Goal: Task Accomplishment & Management: Use online tool/utility

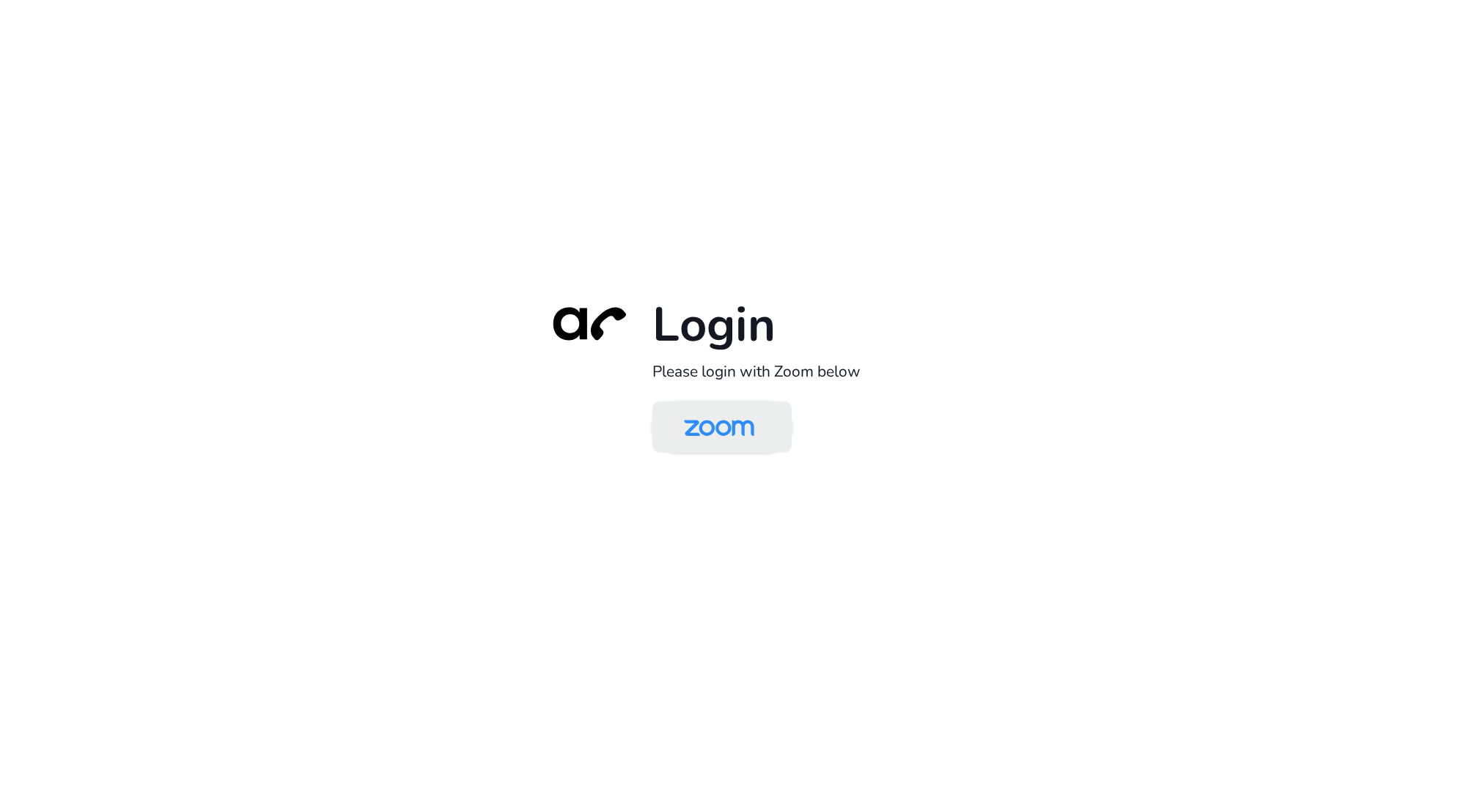
drag, startPoint x: 731, startPoint y: 414, endPoint x: 743, endPoint y: 420, distance: 13.8
click at [732, 416] on img at bounding box center [718, 429] width 101 height 48
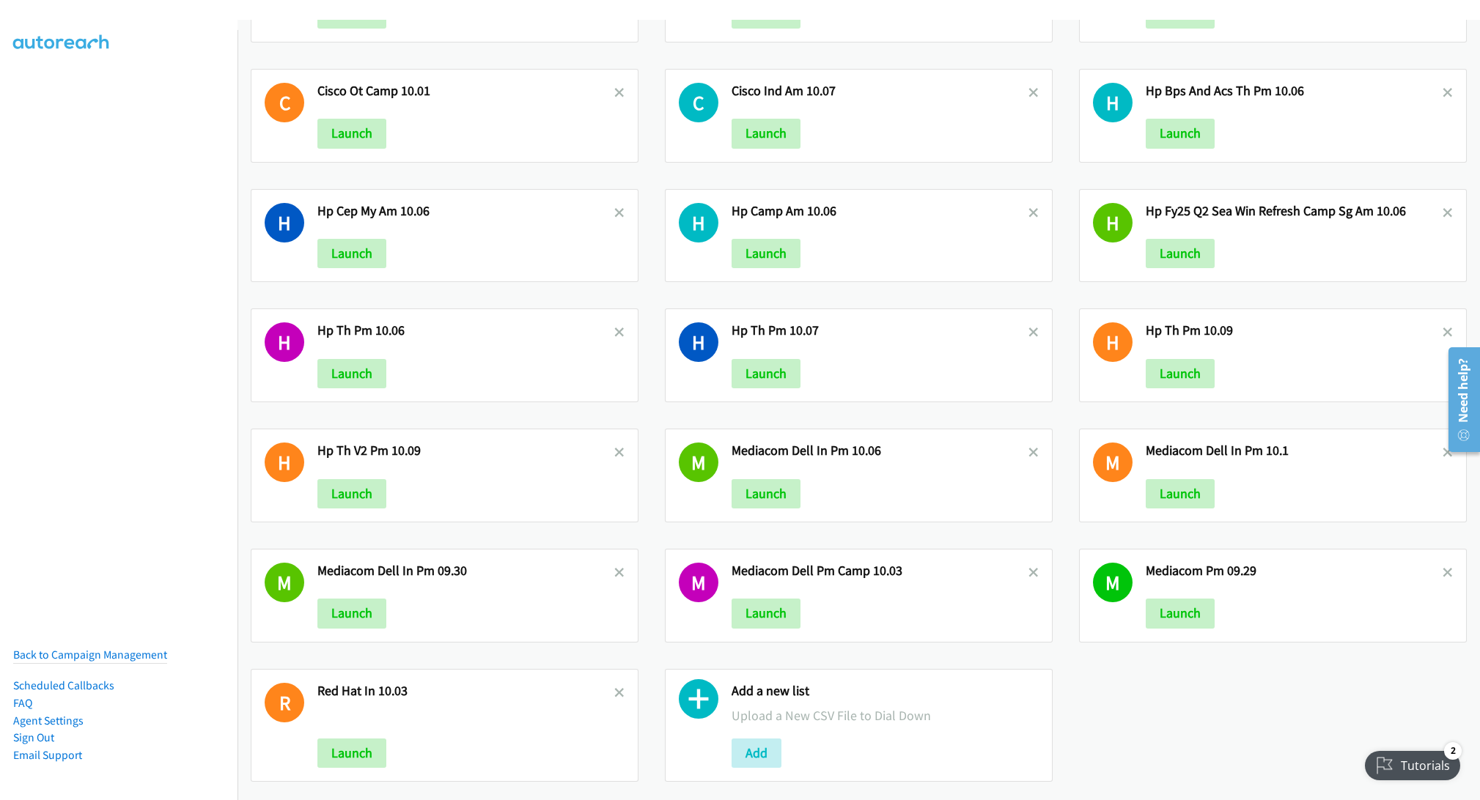
scroll to position [133, 0]
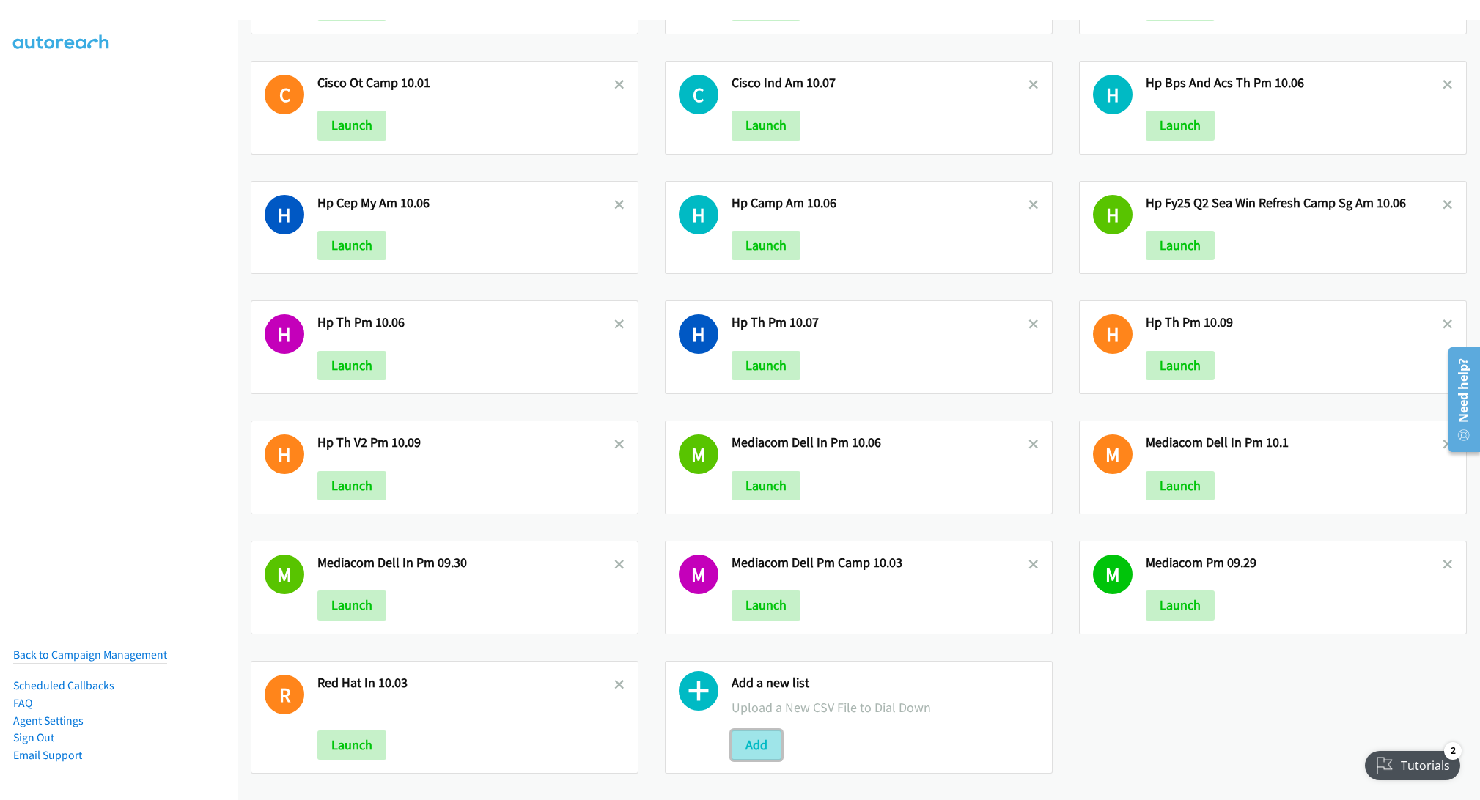
click at [756, 733] on button "Add" at bounding box center [756, 745] width 50 height 29
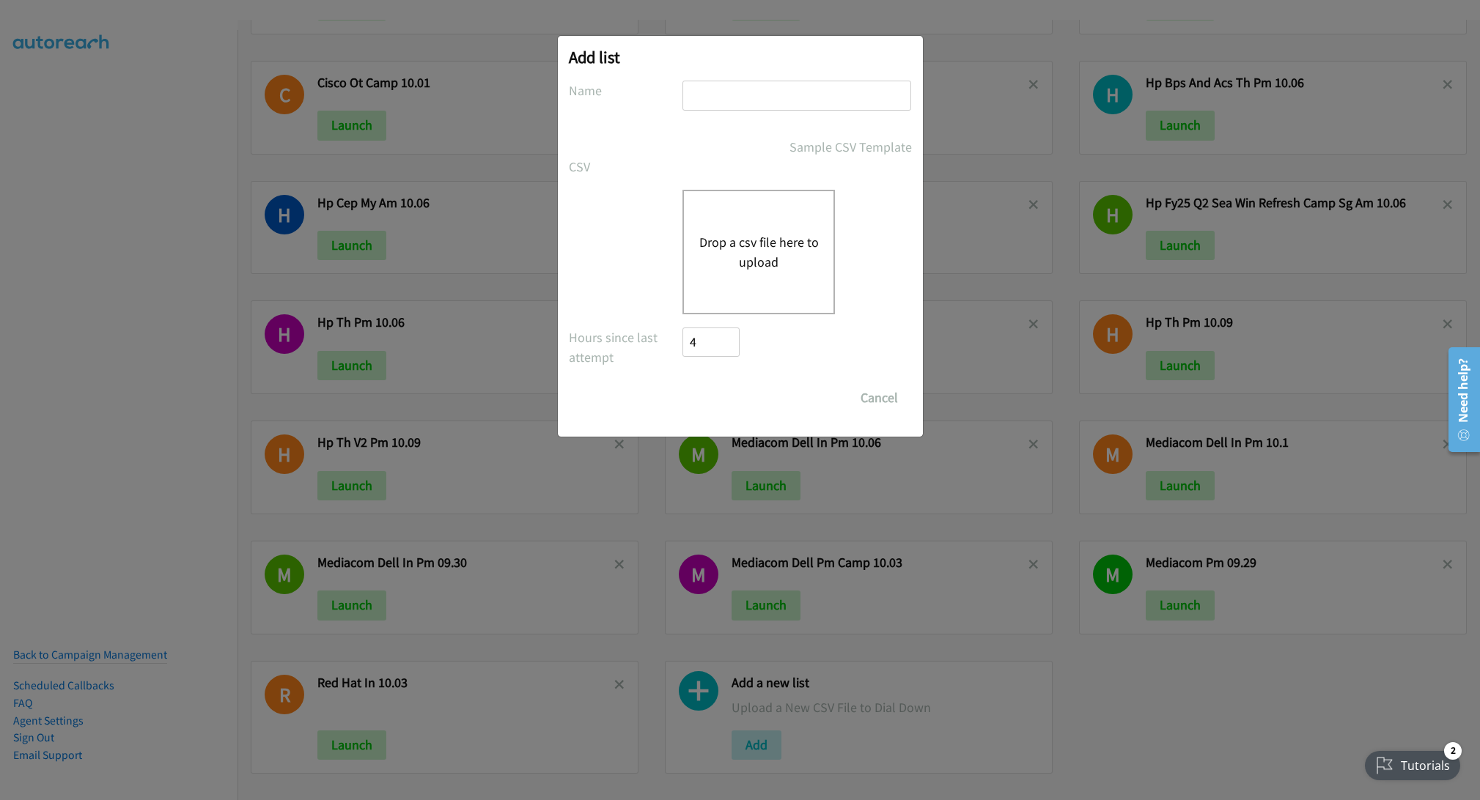
click at [706, 238] on button "Drop a csv file here to upload" at bounding box center [758, 252] width 120 height 40
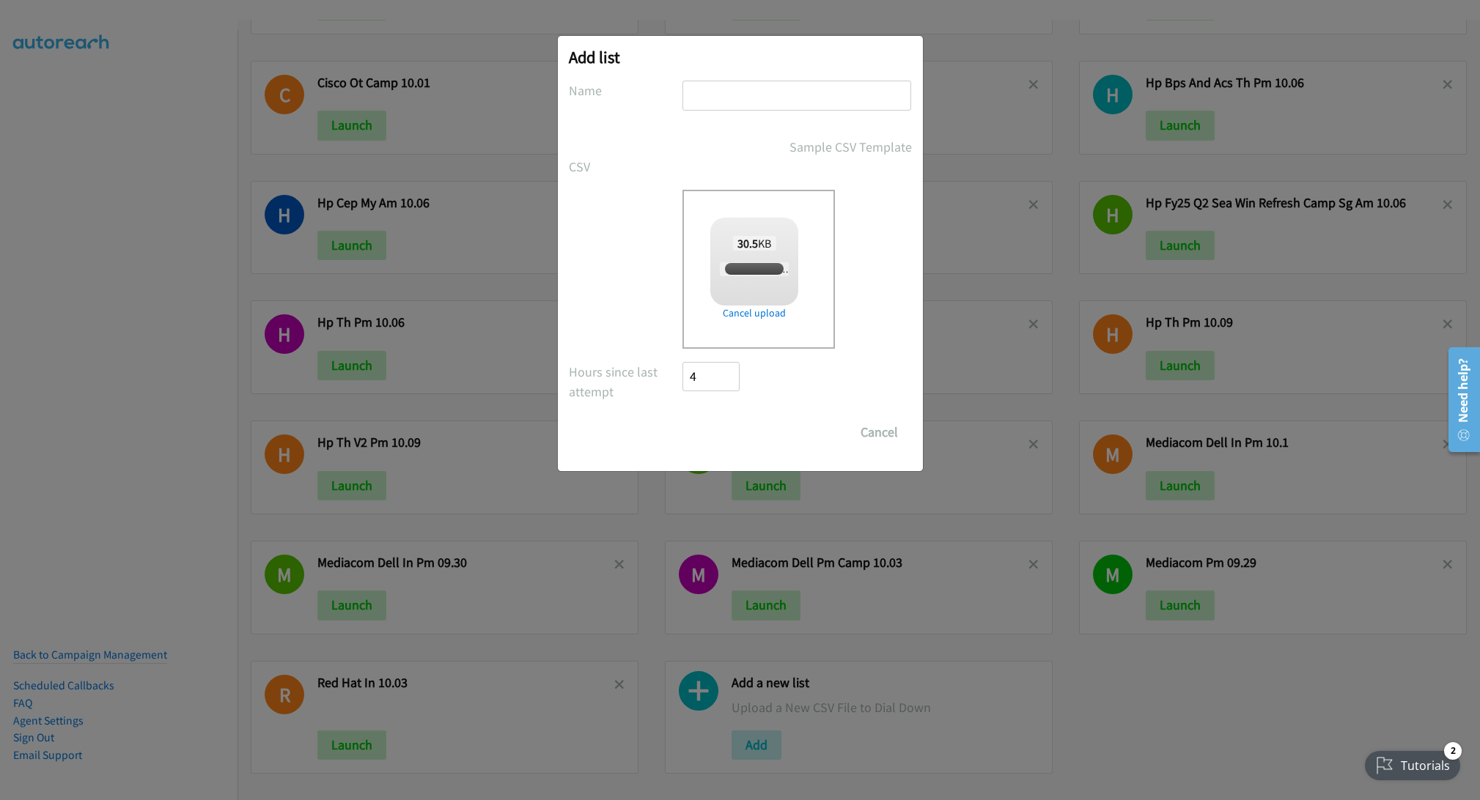
checkbox input "true"
click at [728, 89] on input "text" at bounding box center [796, 96] width 229 height 30
type input "Cisco MY 10.10"
click at [724, 427] on input "Save List" at bounding box center [721, 432] width 77 height 29
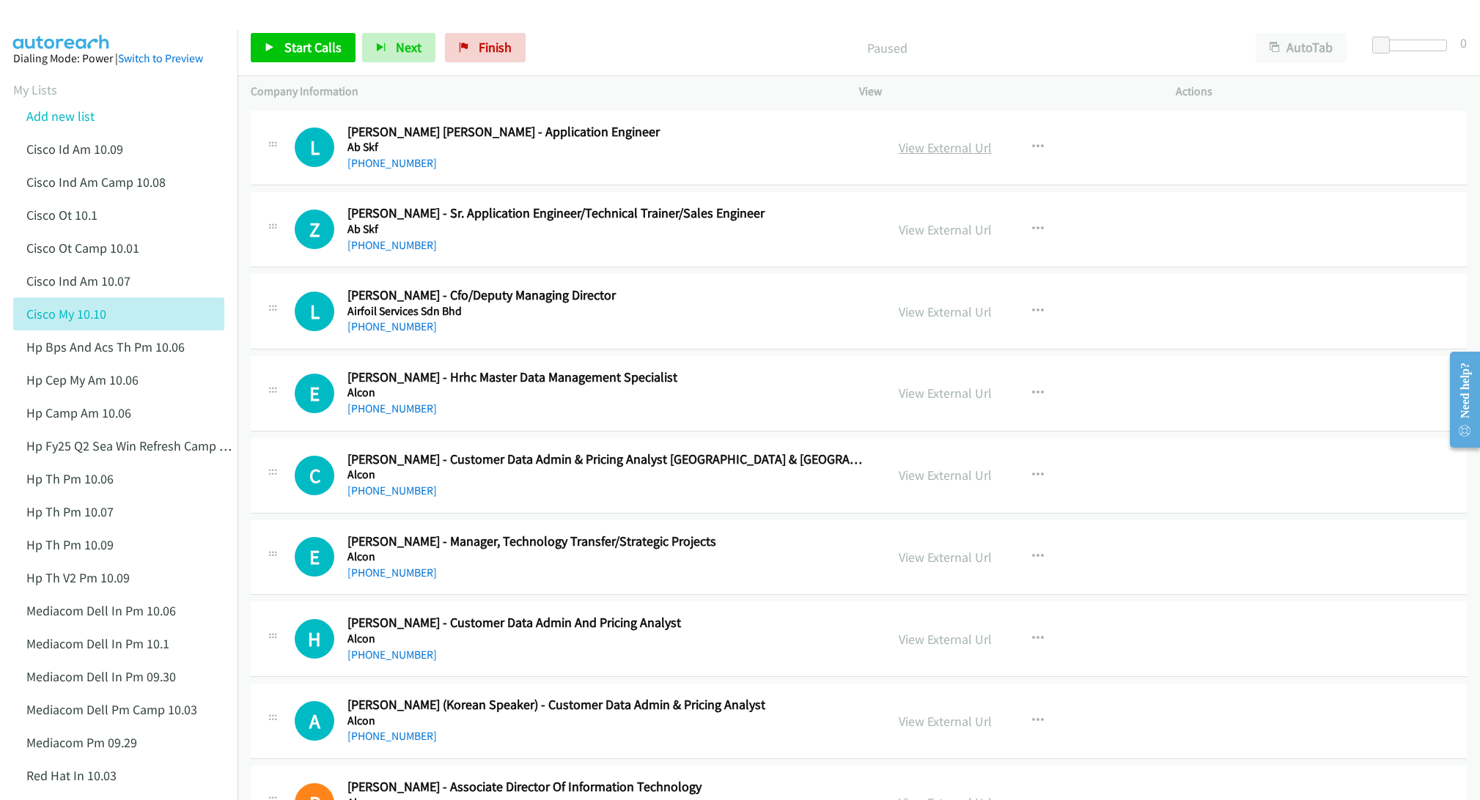
click at [933, 146] on link "View External Url" at bounding box center [945, 147] width 93 height 17
click at [954, 229] on link "View External Url" at bounding box center [945, 229] width 93 height 17
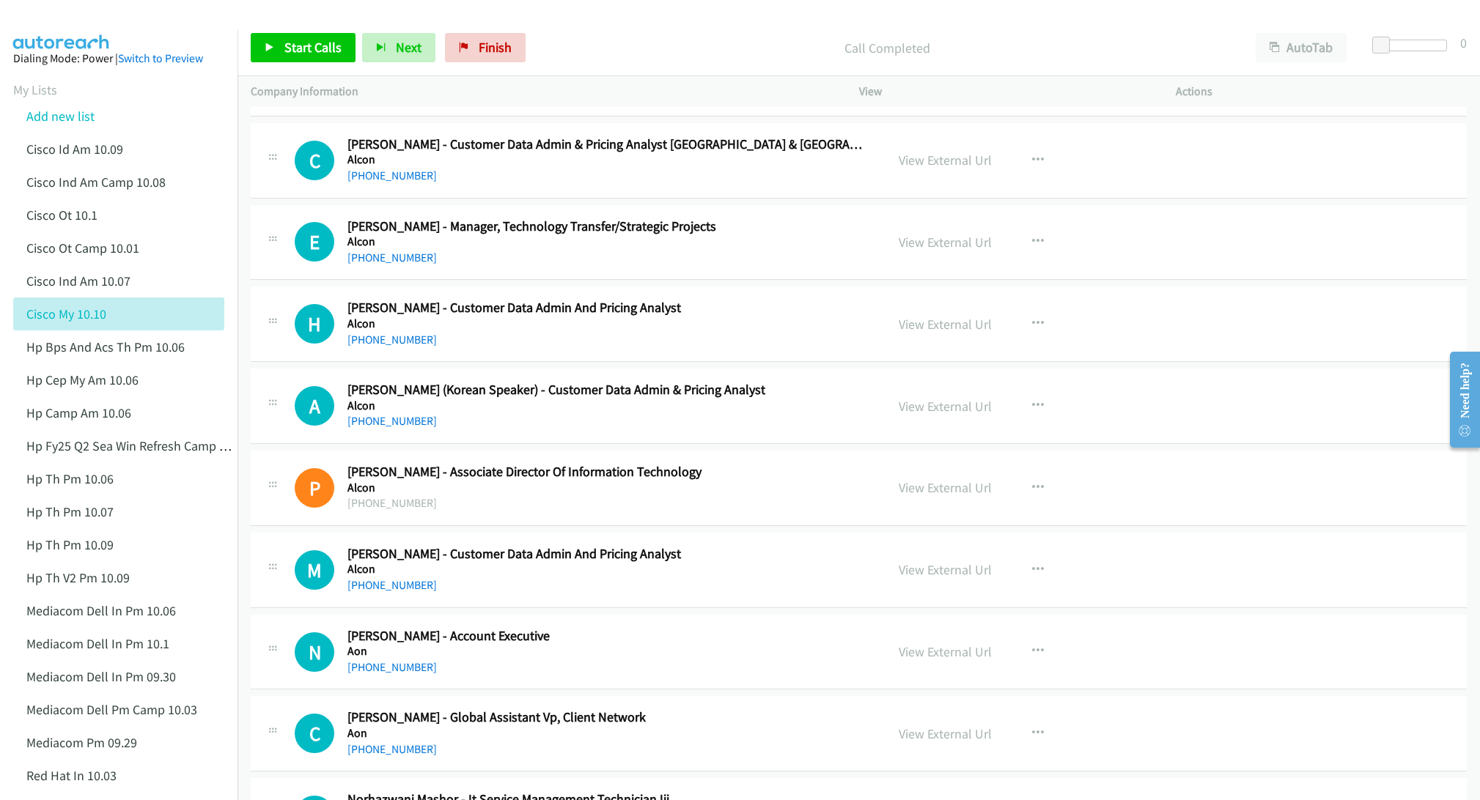
scroll to position [330, 0]
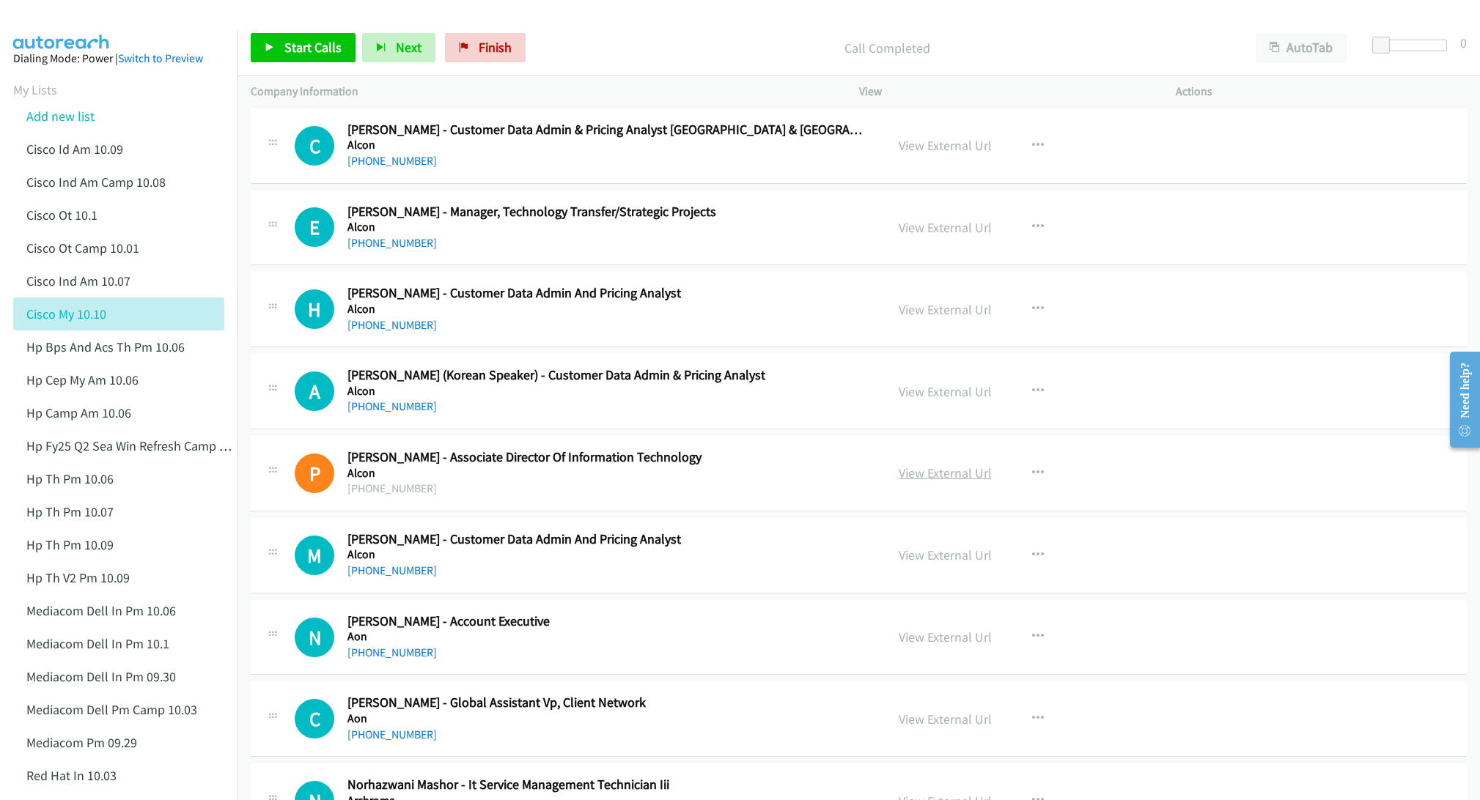
click at [929, 473] on link "View External Url" at bounding box center [945, 473] width 93 height 17
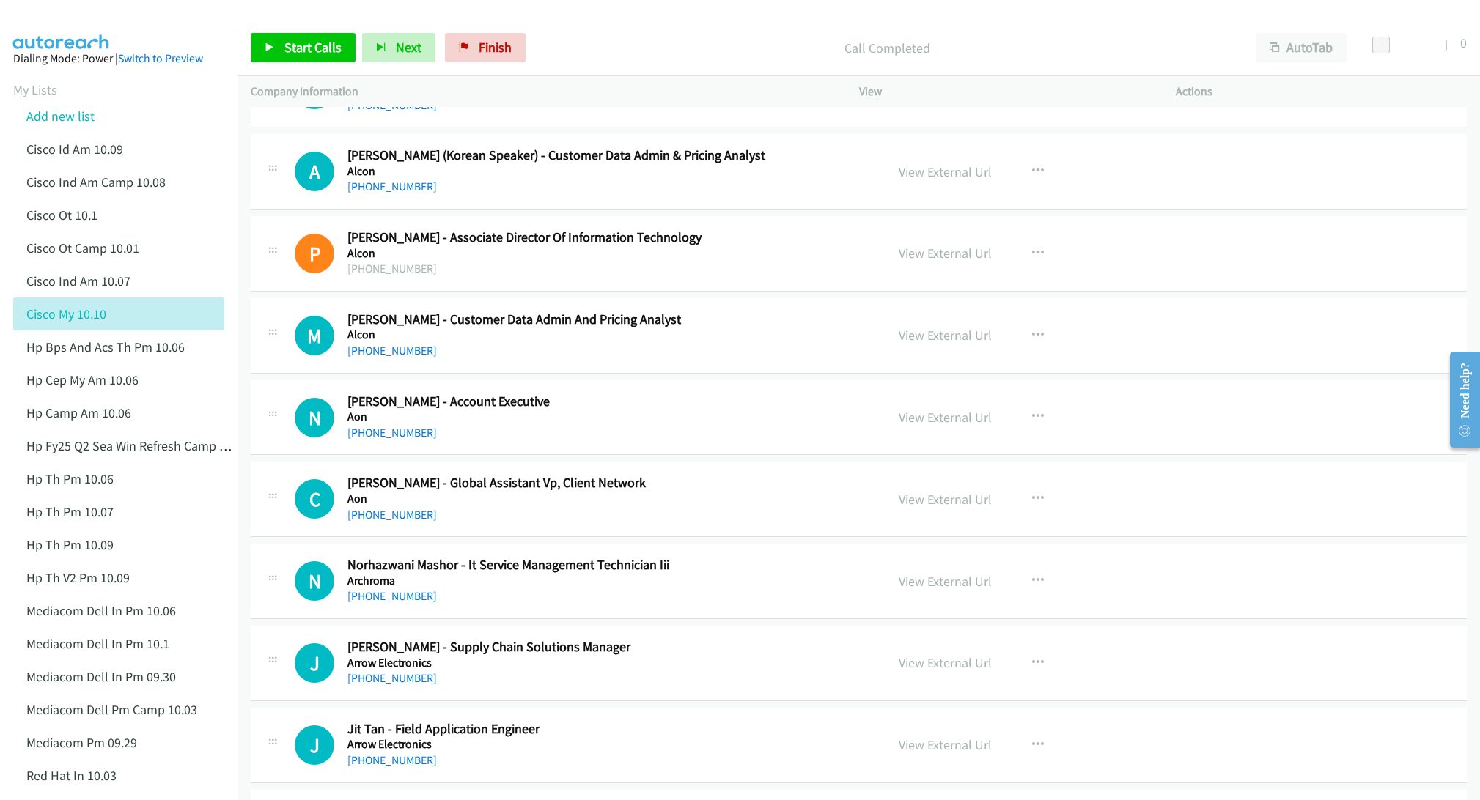
scroll to position [660, 0]
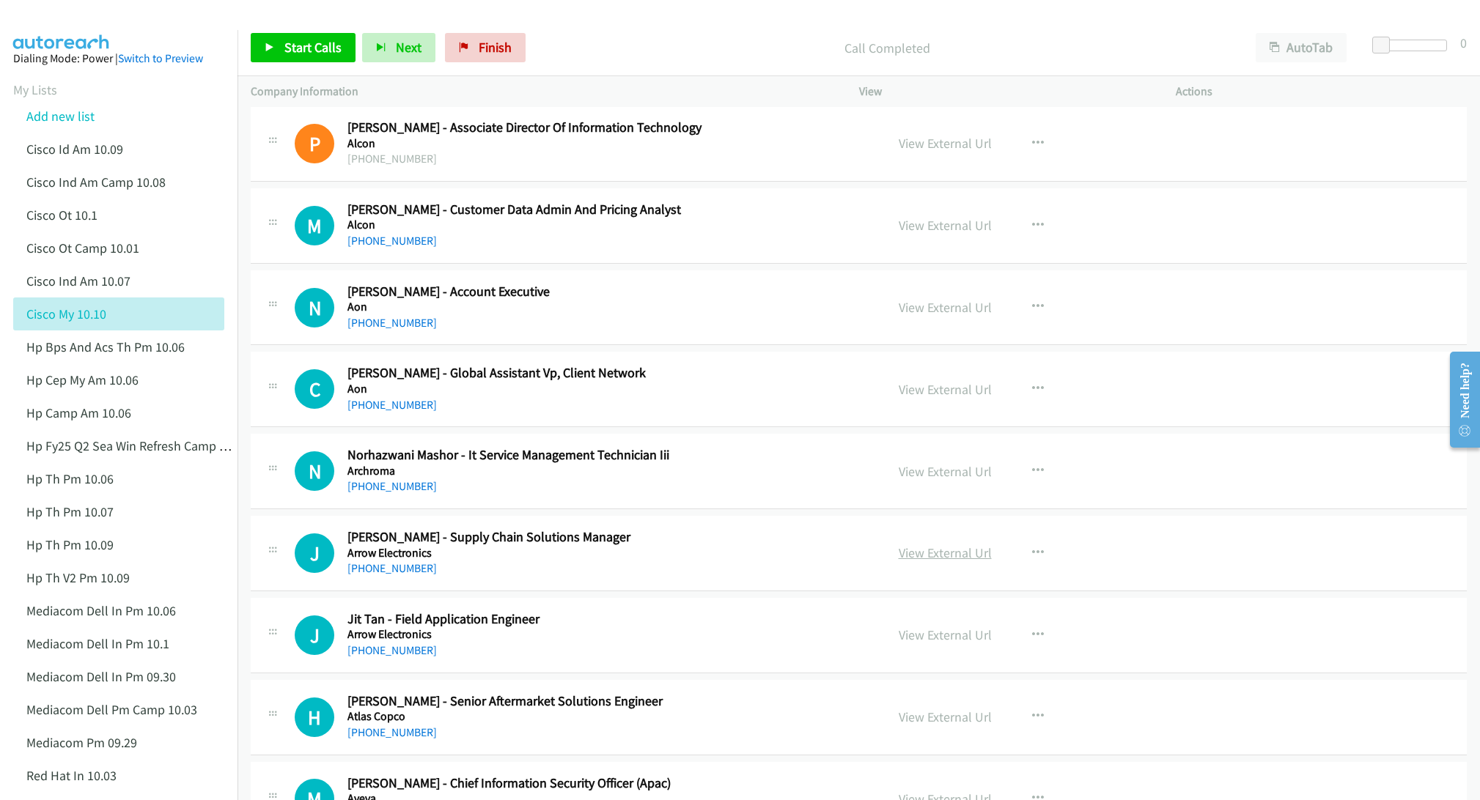
click at [915, 556] on link "View External Url" at bounding box center [945, 553] width 93 height 17
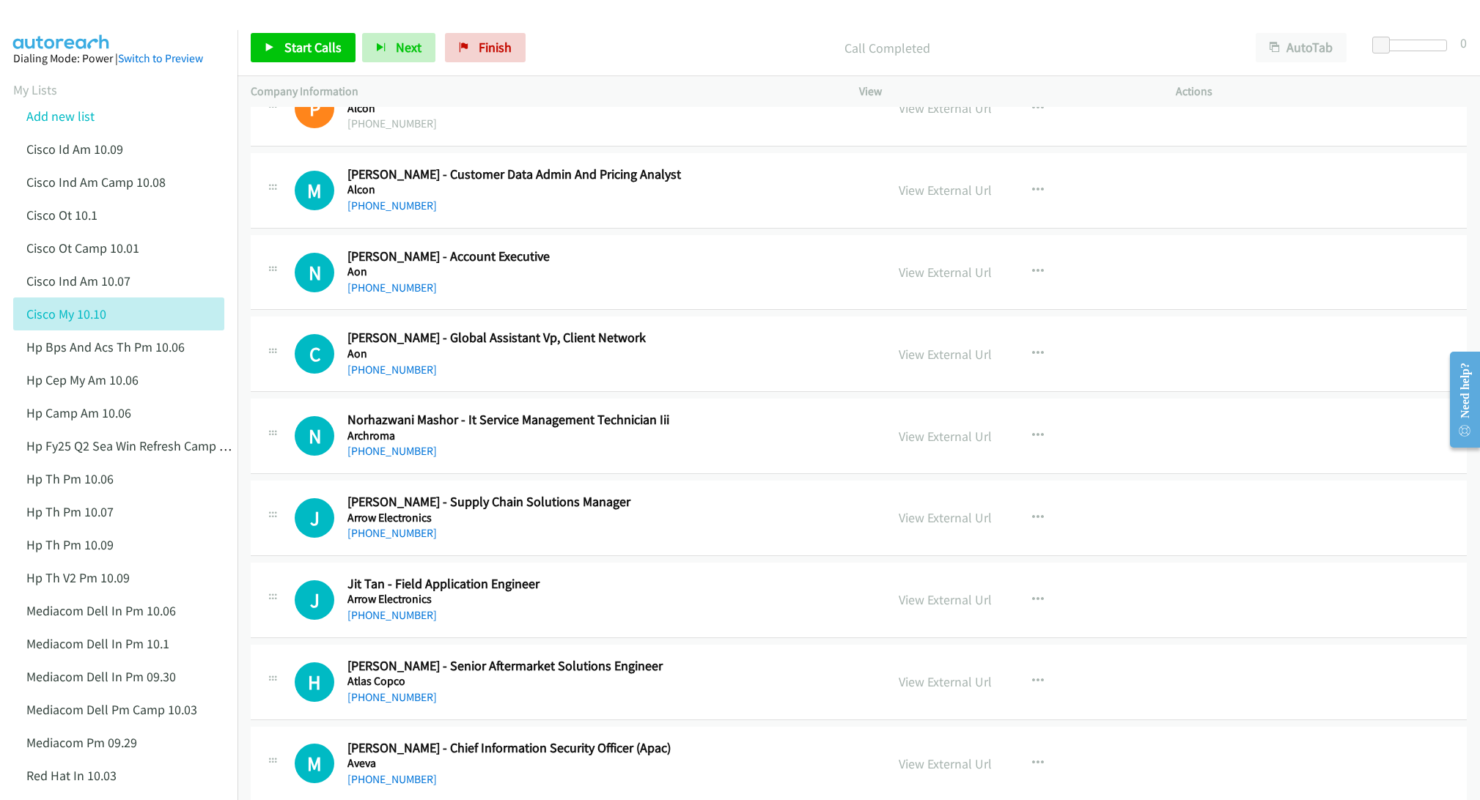
scroll to position [770, 0]
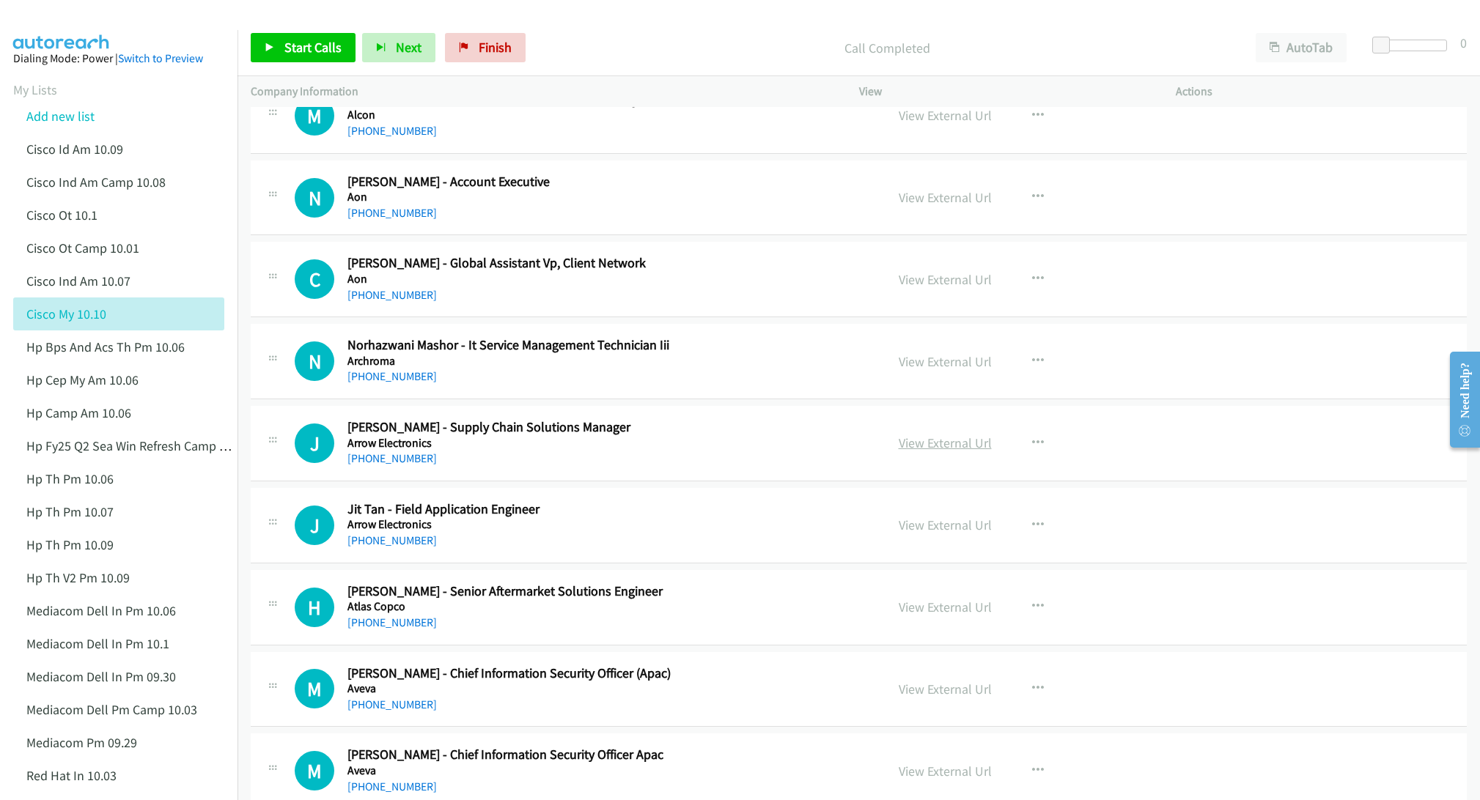
click at [908, 451] on link "View External Url" at bounding box center [945, 443] width 93 height 17
click at [928, 524] on link "View External Url" at bounding box center [945, 525] width 93 height 17
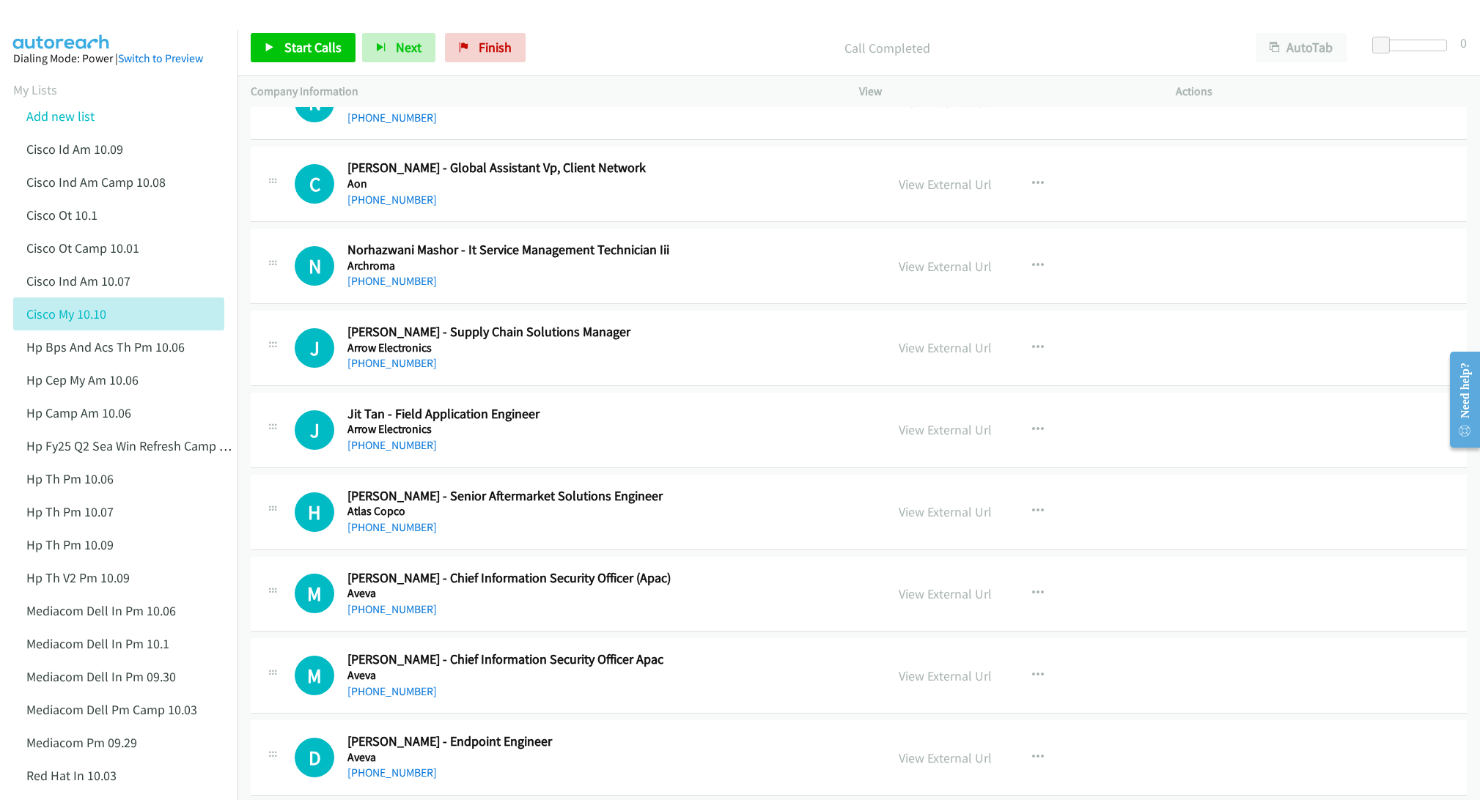
scroll to position [879, 0]
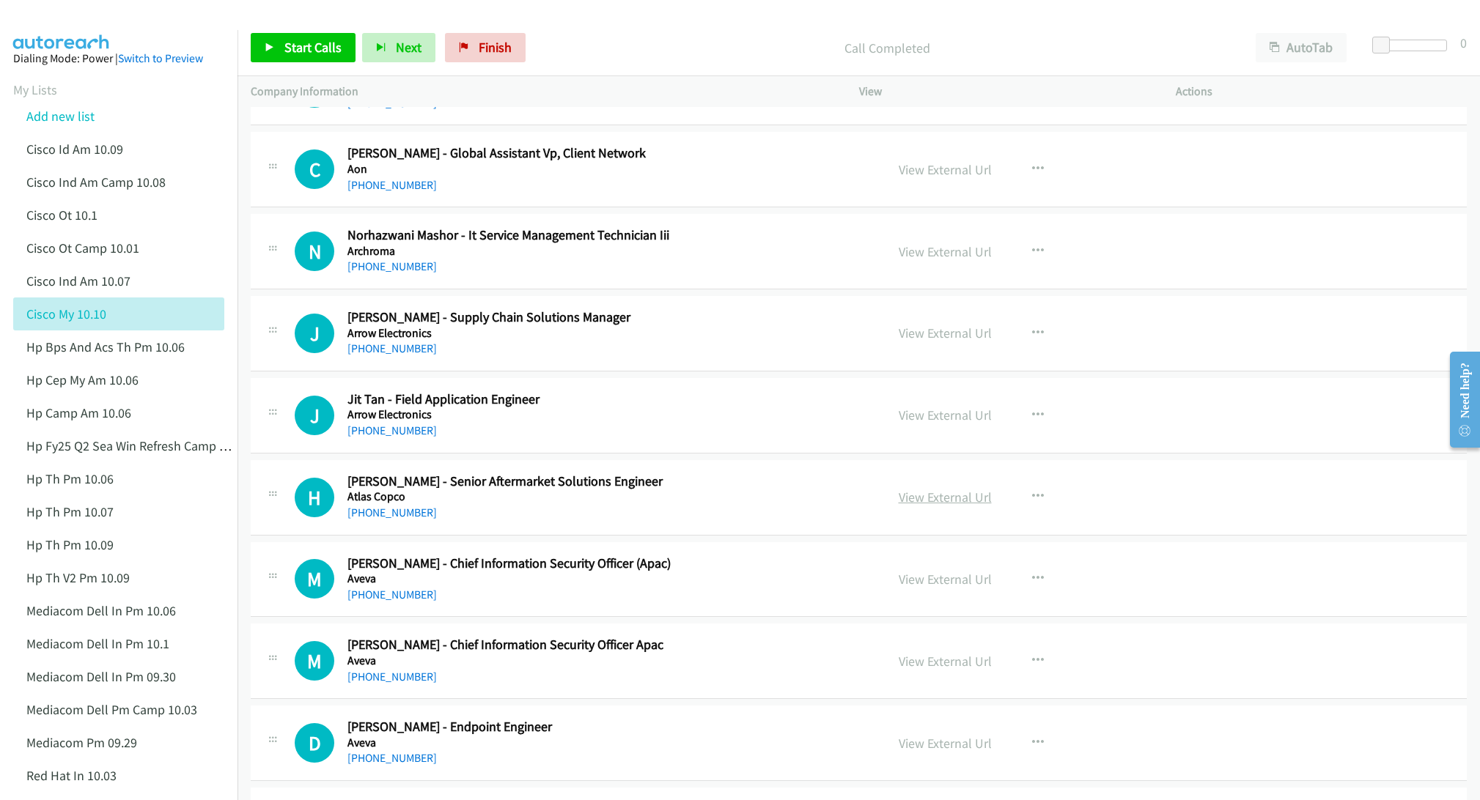
click at [909, 495] on link "View External Url" at bounding box center [945, 497] width 93 height 17
click at [937, 583] on link "View External Url" at bounding box center [945, 579] width 93 height 17
click at [922, 663] on link "View External Url" at bounding box center [945, 661] width 93 height 17
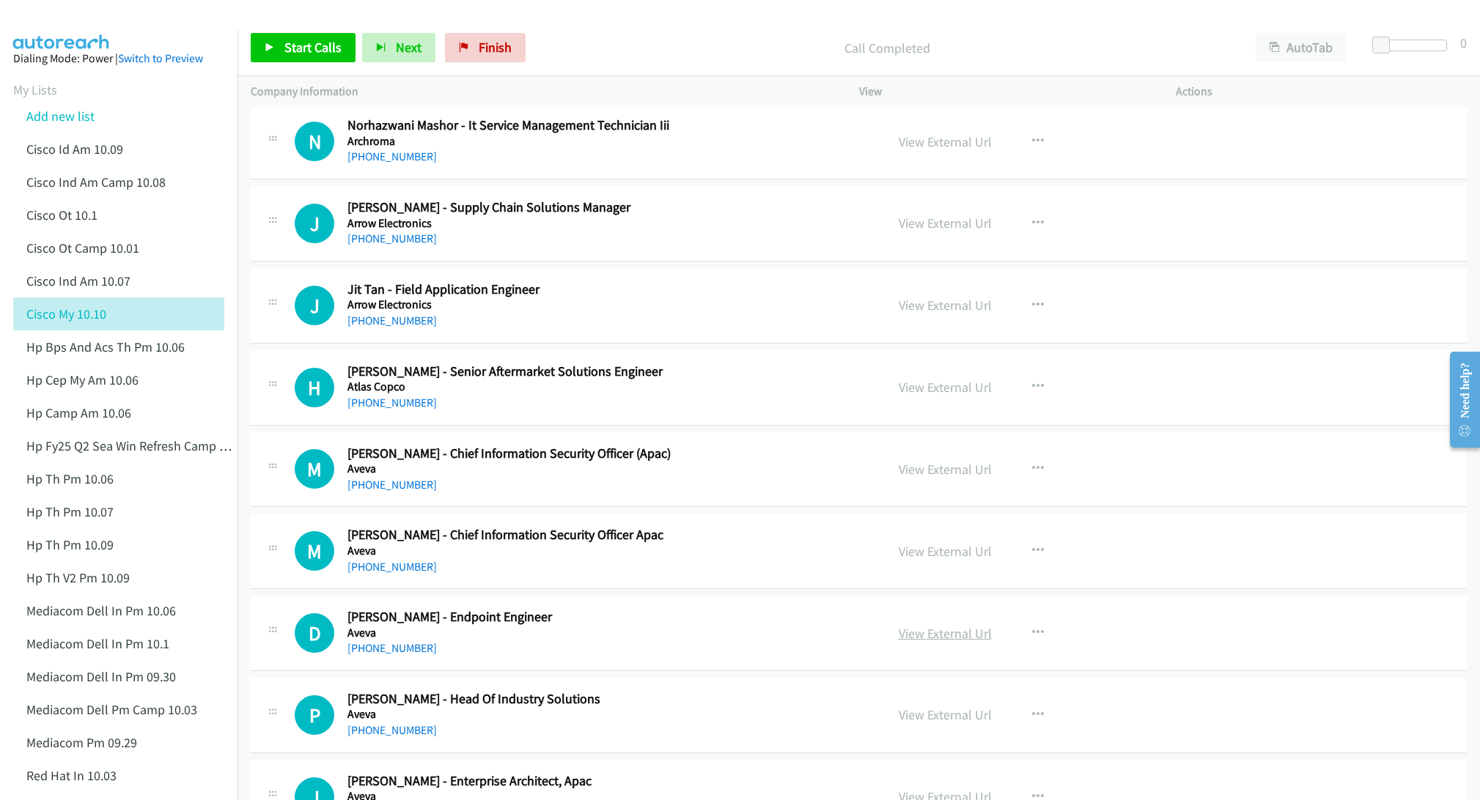
click at [946, 640] on link "View External Url" at bounding box center [945, 633] width 93 height 17
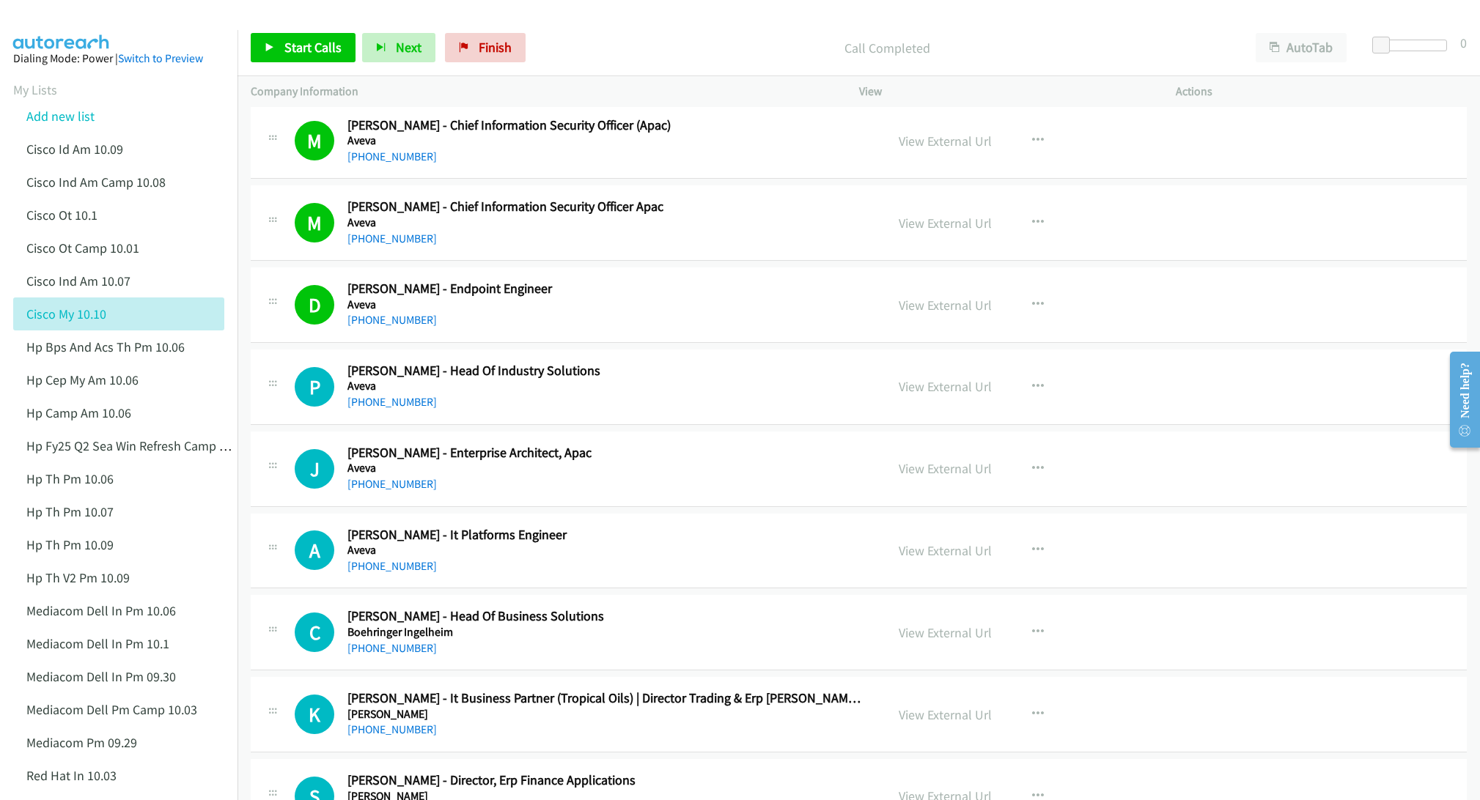
scroll to position [1319, 0]
click at [943, 476] on link "View External Url" at bounding box center [945, 467] width 93 height 17
click at [945, 553] on link "View External Url" at bounding box center [945, 549] width 93 height 17
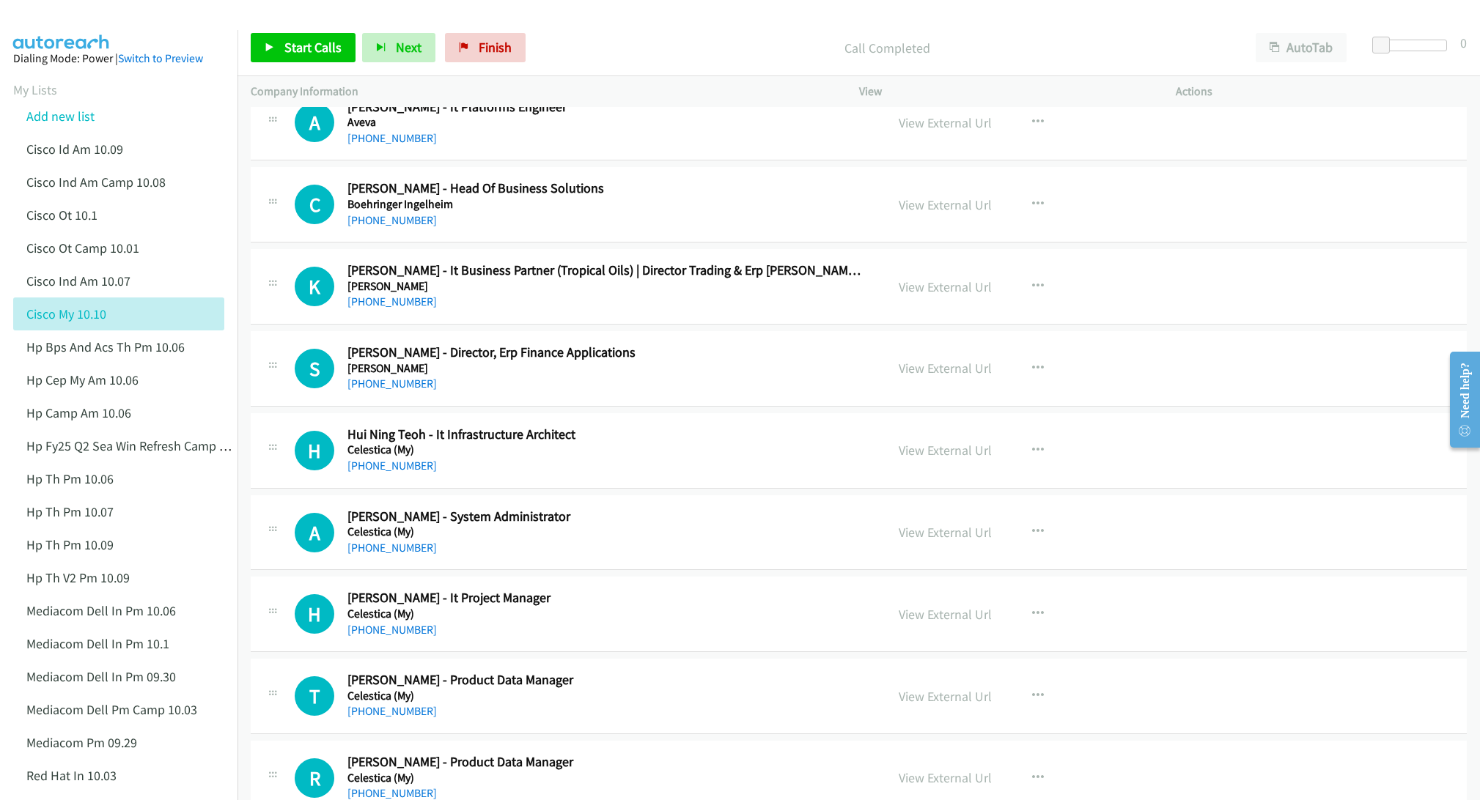
scroll to position [1759, 0]
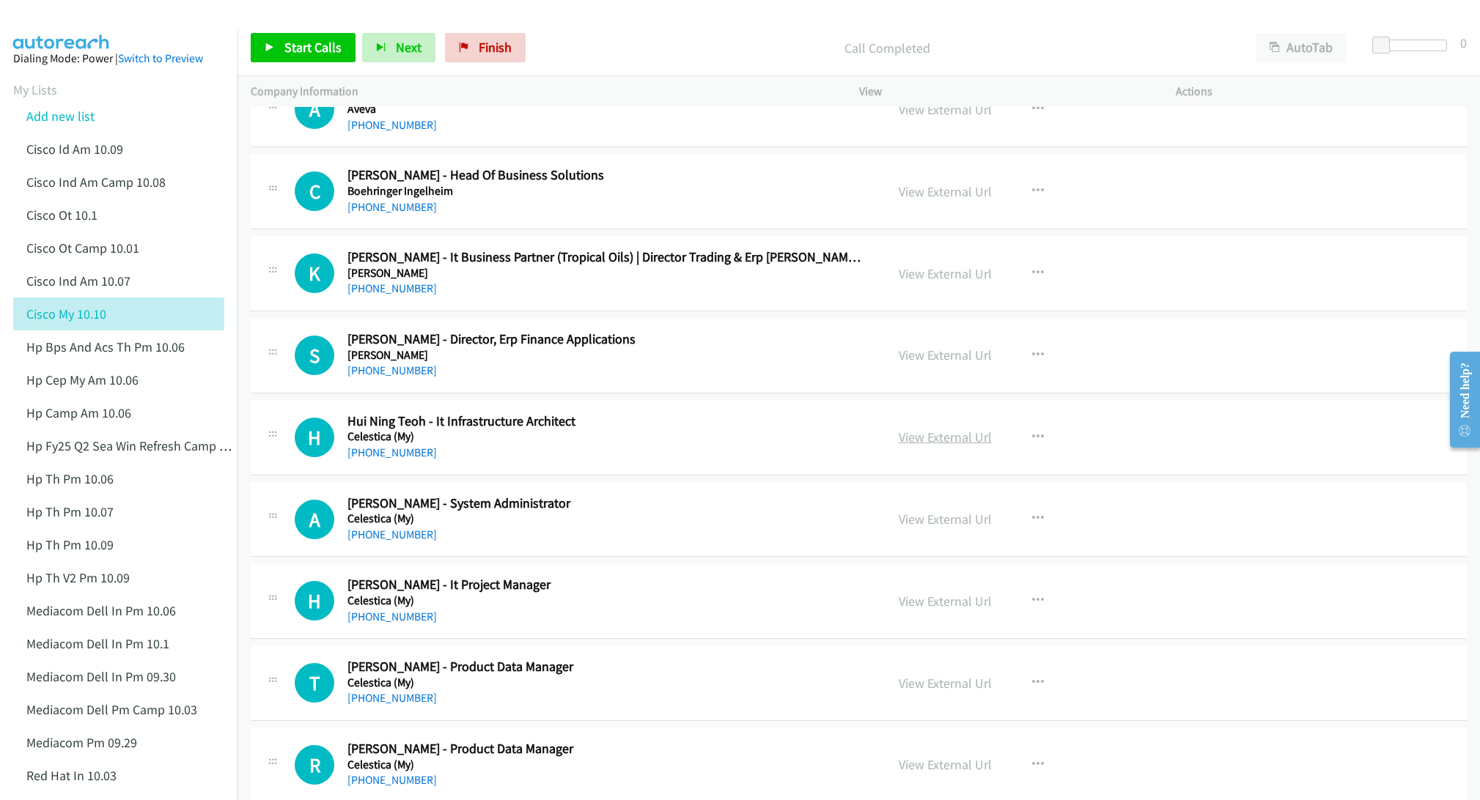
click at [926, 446] on link "View External Url" at bounding box center [945, 437] width 93 height 17
click at [909, 528] on link "View External Url" at bounding box center [945, 519] width 93 height 17
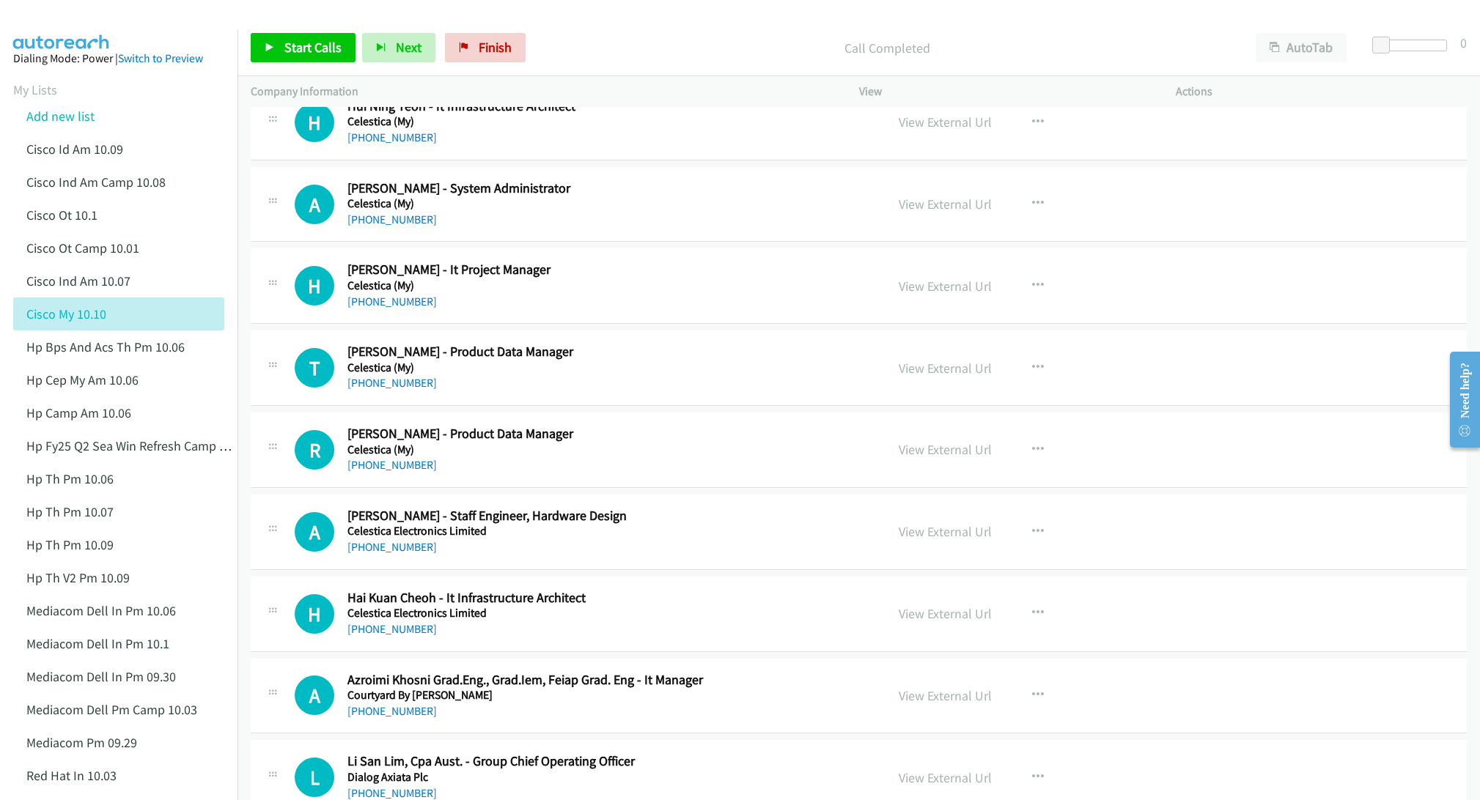
scroll to position [2089, 0]
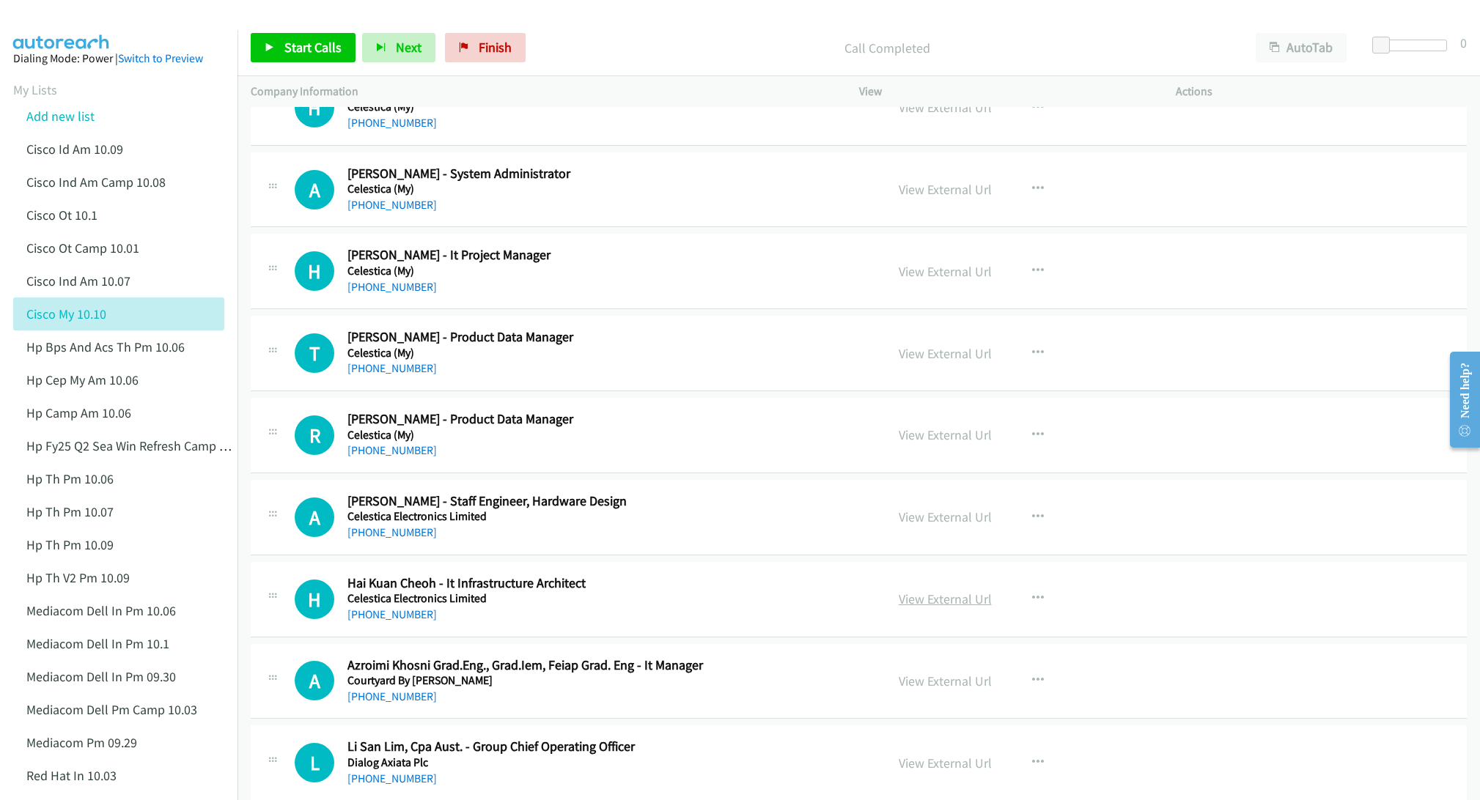
click at [908, 605] on link "View External Url" at bounding box center [945, 599] width 93 height 17
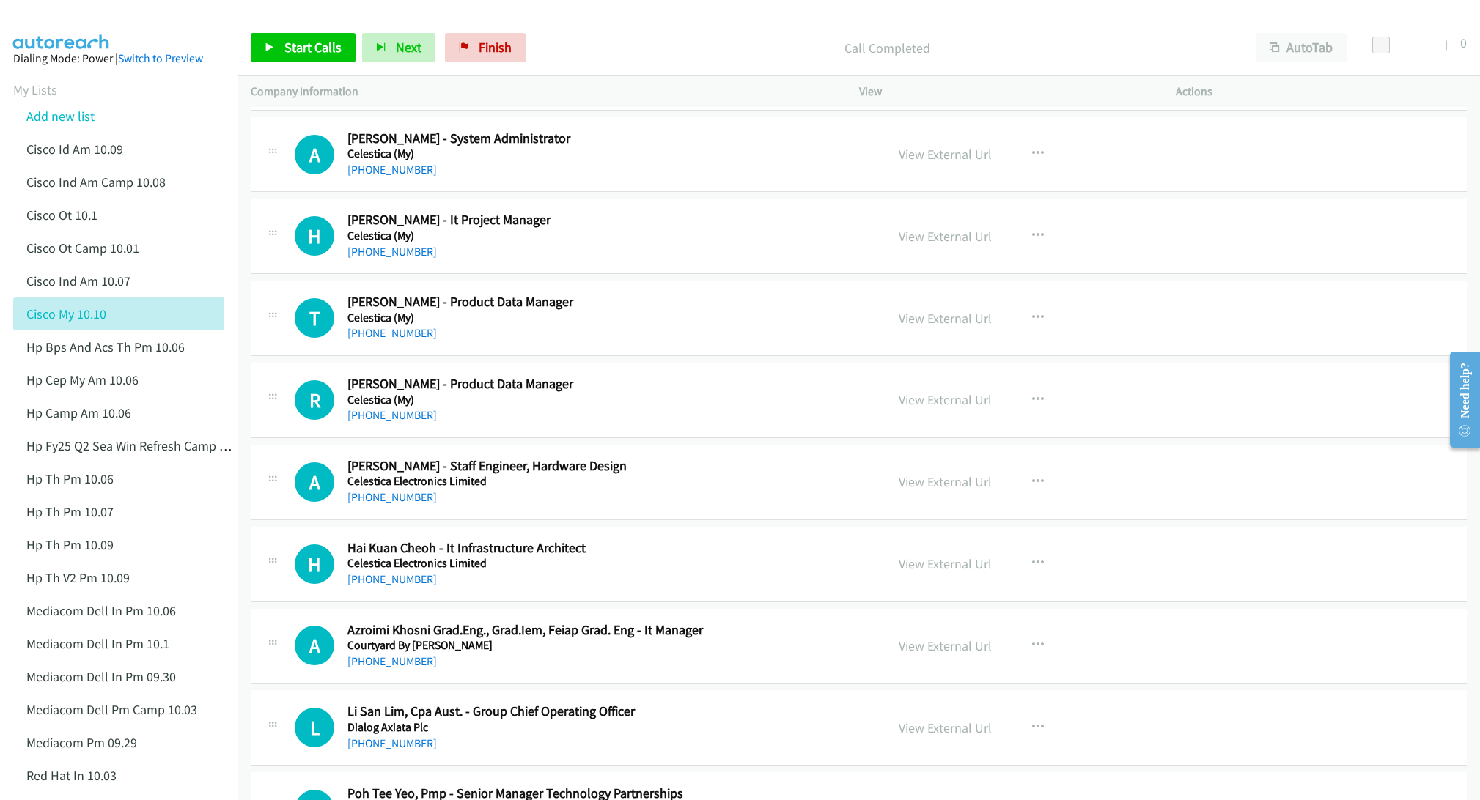
scroll to position [2199, 0]
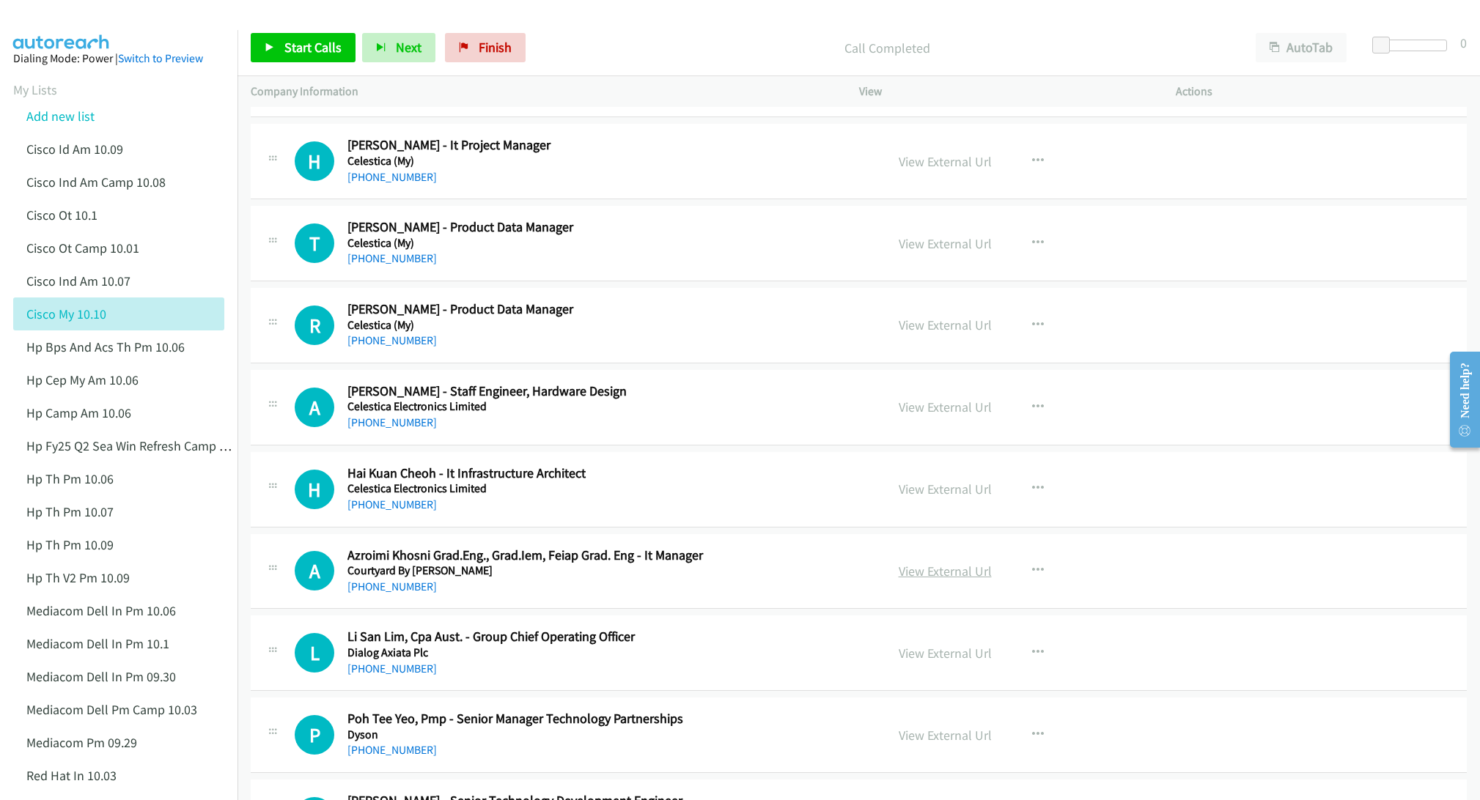
click at [952, 578] on link "View External Url" at bounding box center [945, 571] width 93 height 17
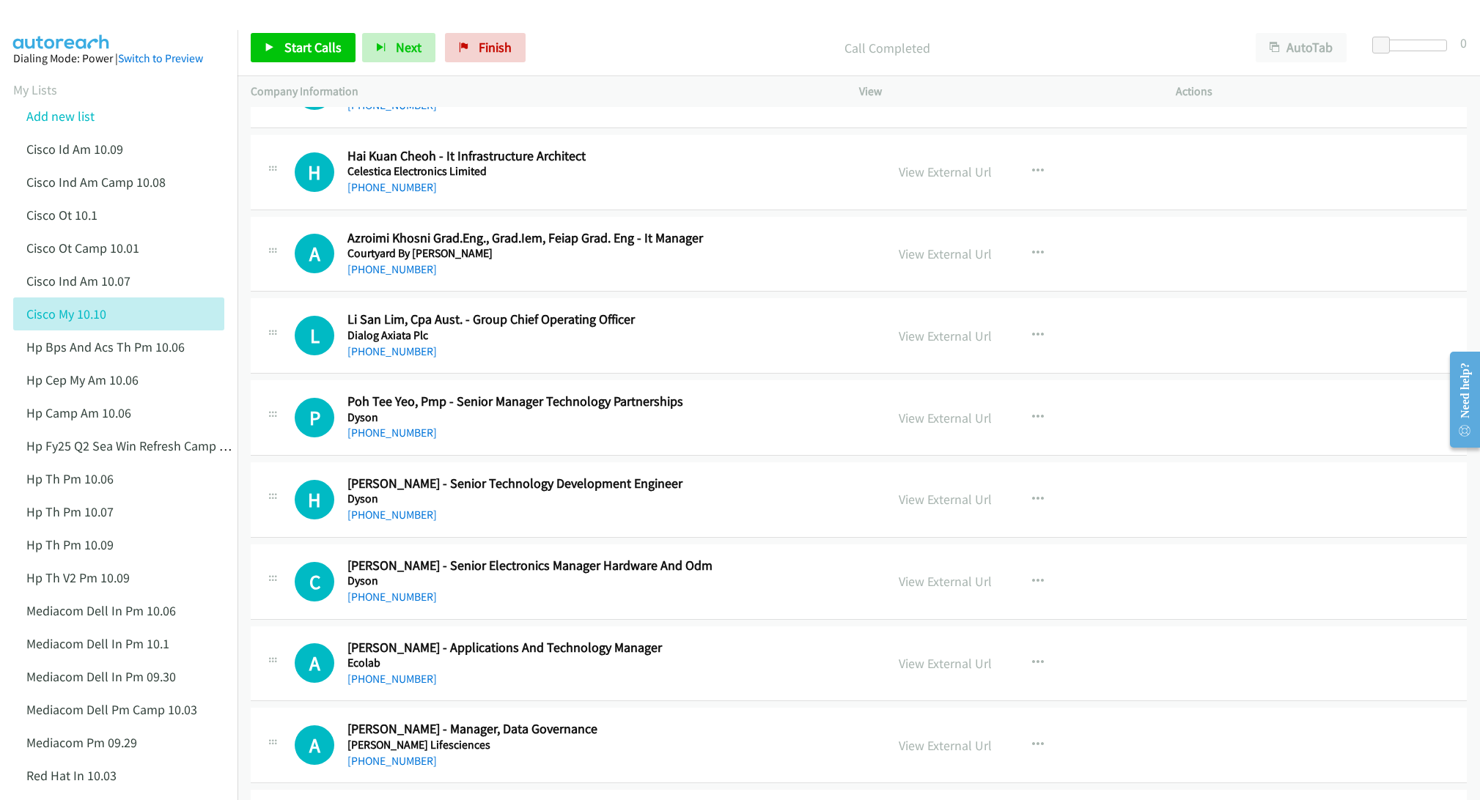
scroll to position [2528, 0]
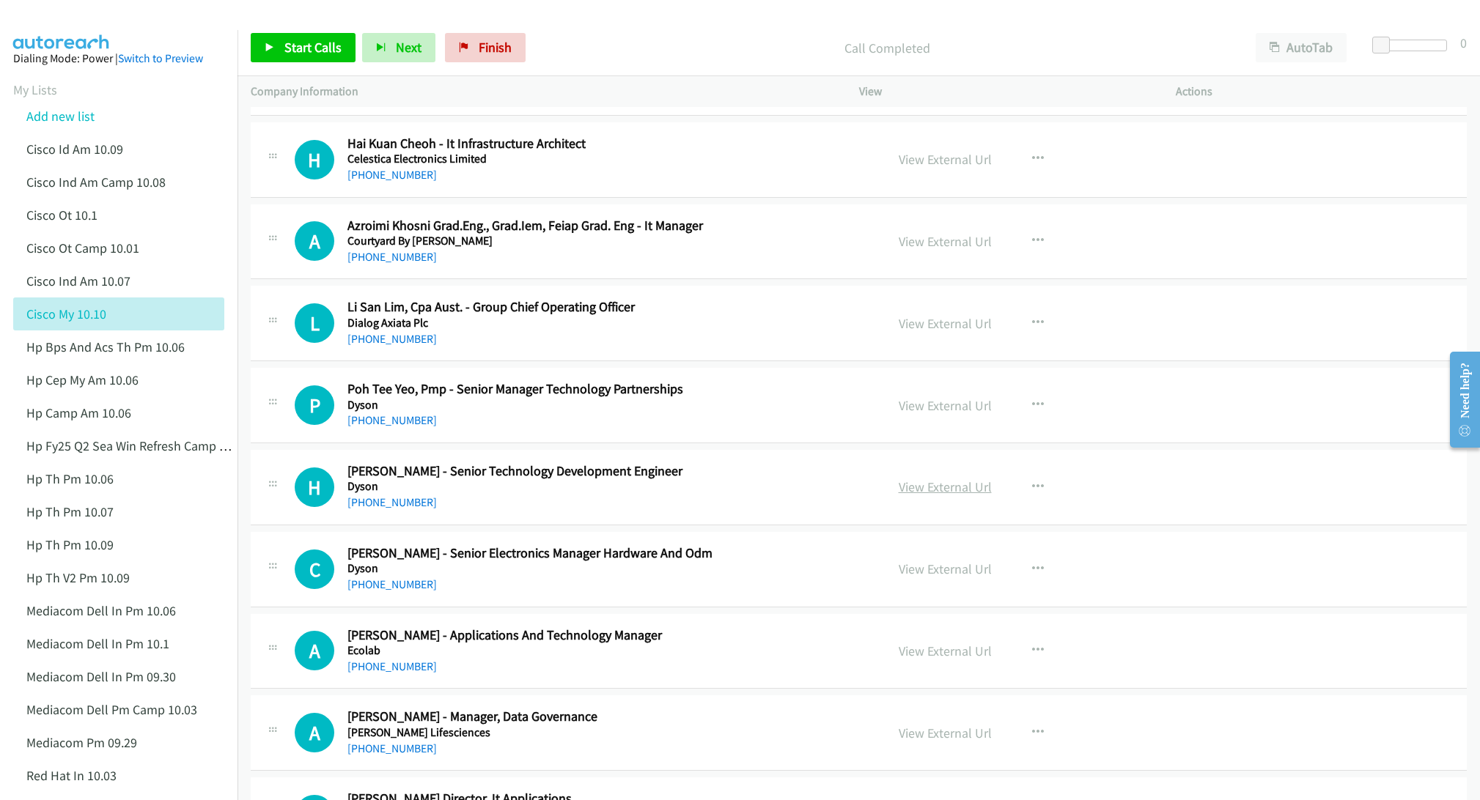
click at [918, 495] on link "View External Url" at bounding box center [945, 487] width 93 height 17
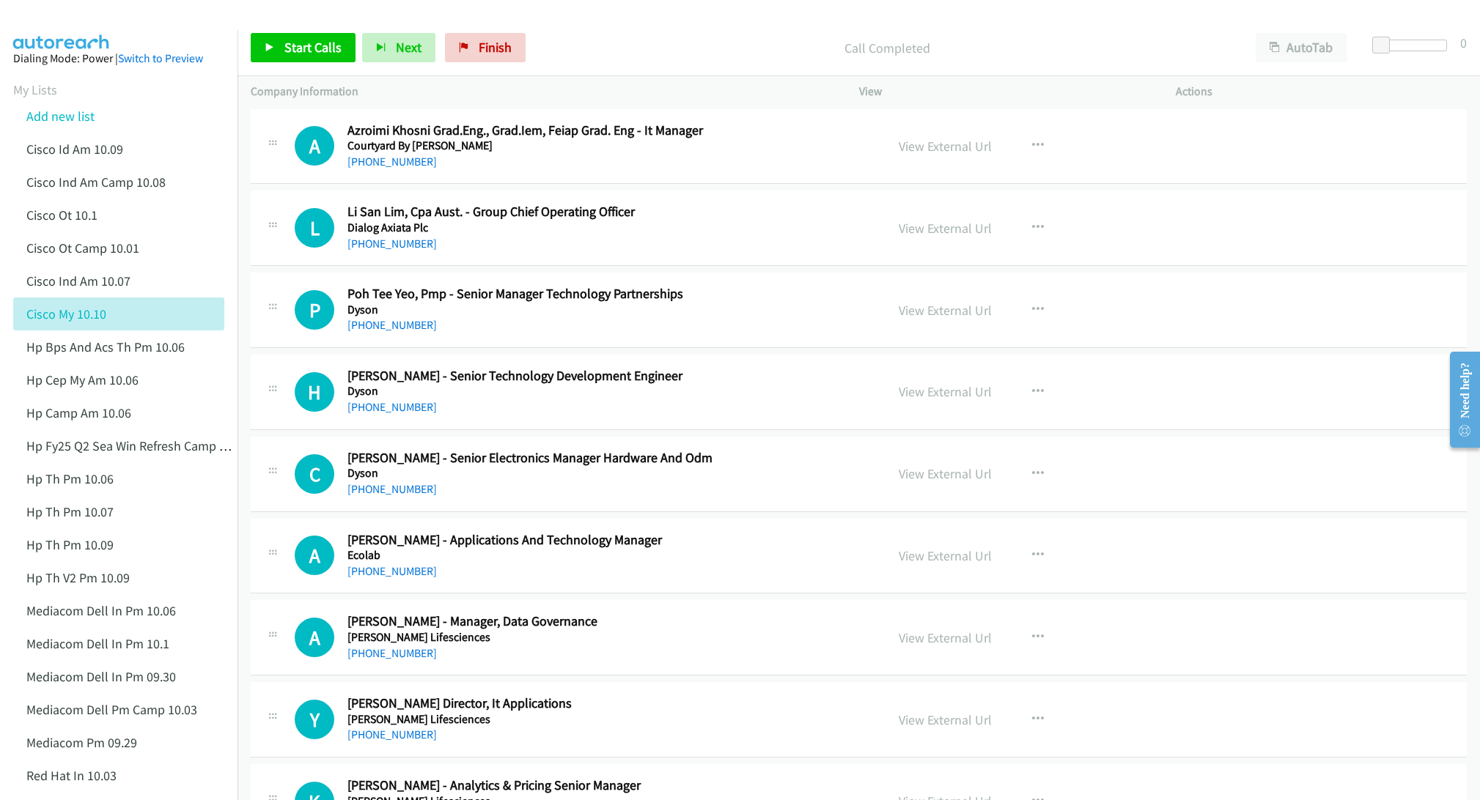
scroll to position [2638, 0]
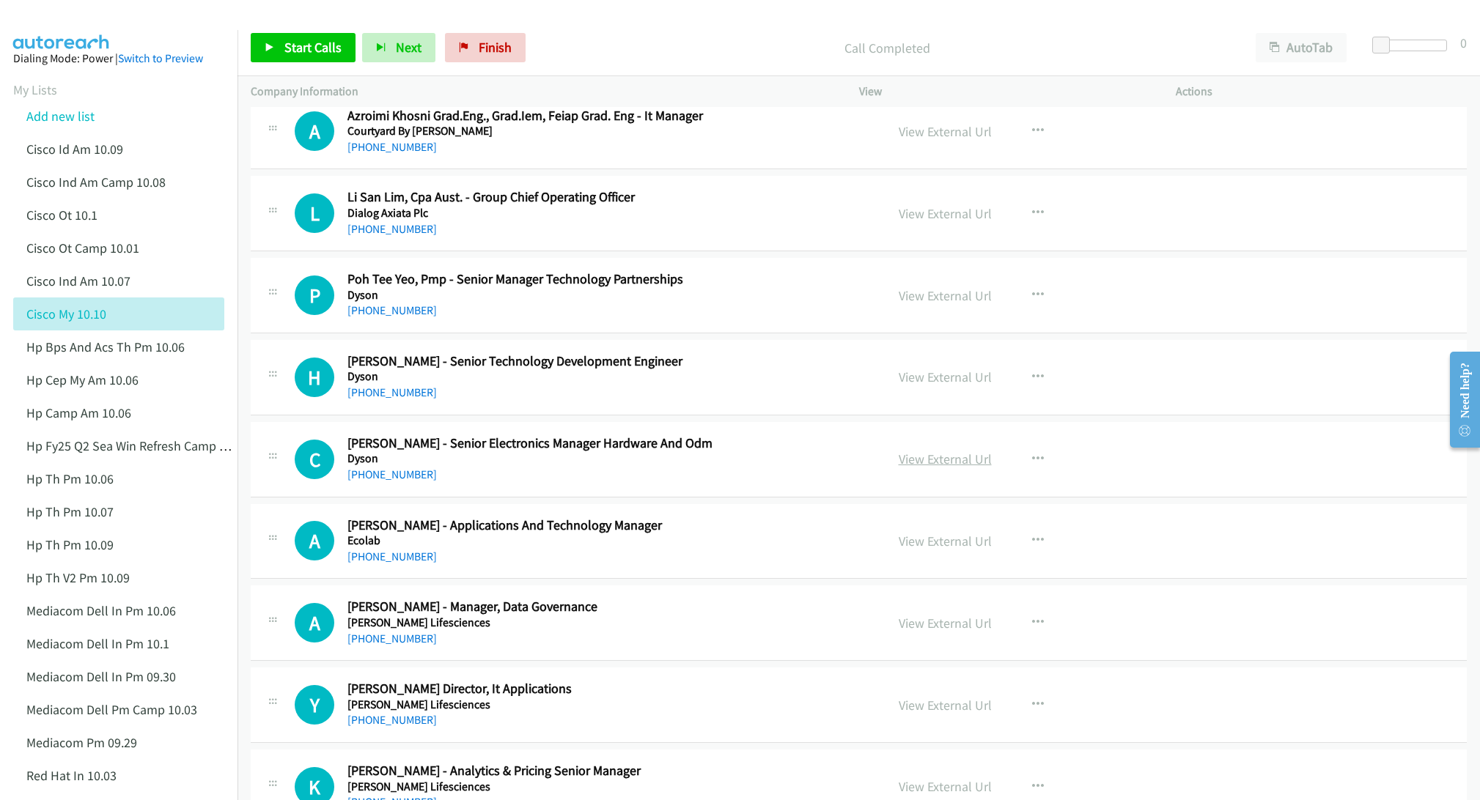
click at [923, 468] on link "View External Url" at bounding box center [945, 459] width 93 height 17
click at [913, 550] on link "View External Url" at bounding box center [945, 541] width 93 height 17
click at [937, 630] on link "View External Url" at bounding box center [945, 623] width 93 height 17
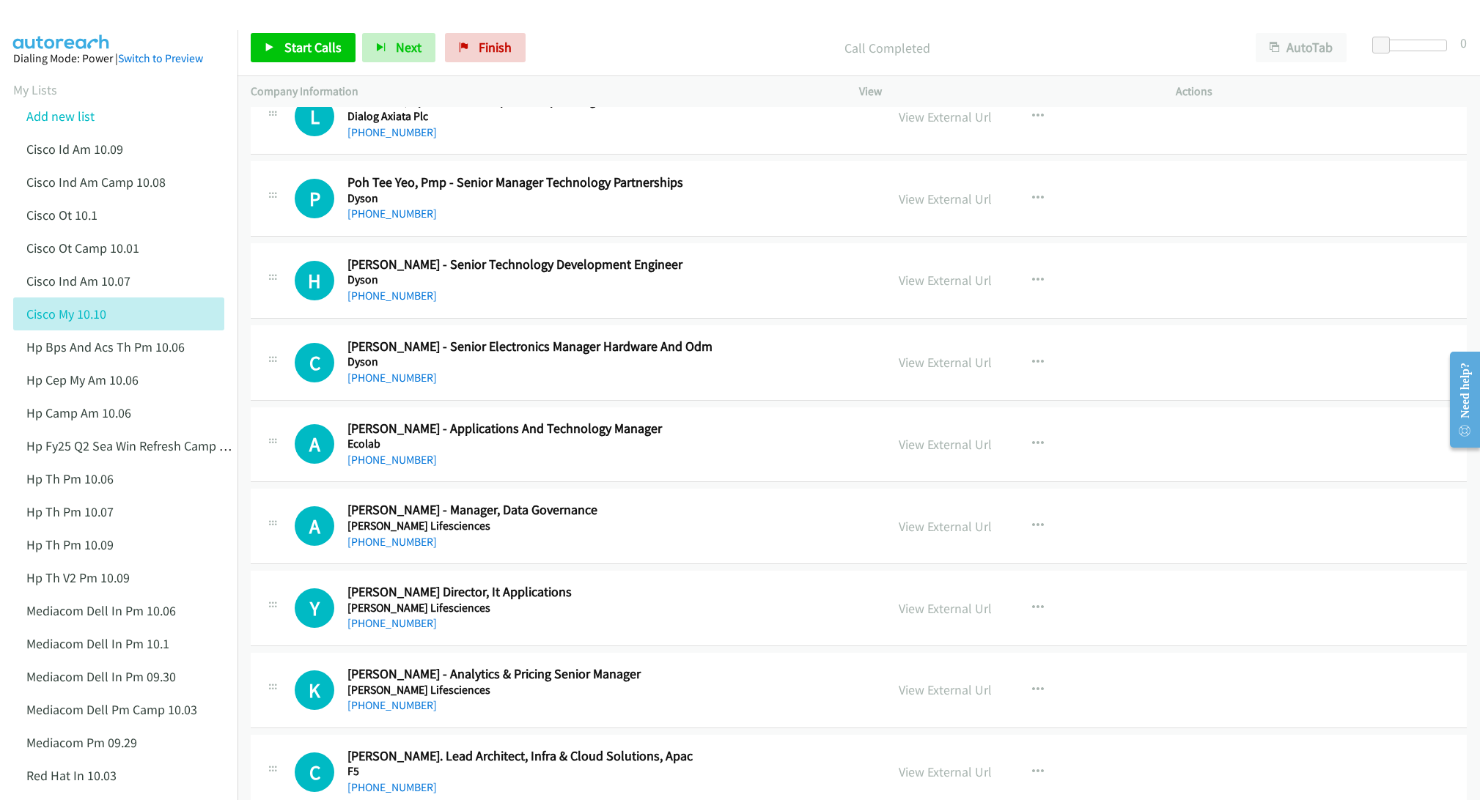
scroll to position [2748, 0]
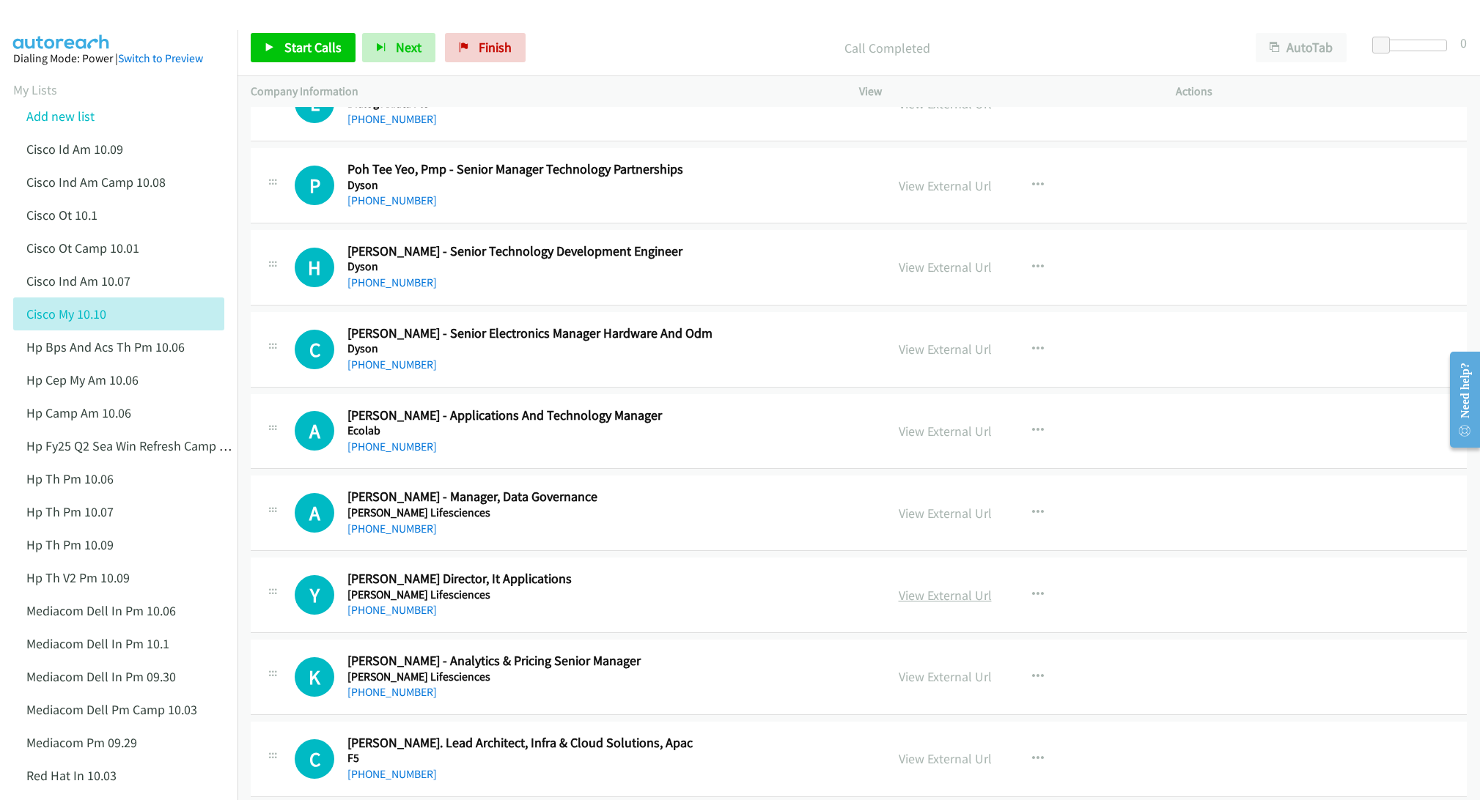
click at [954, 604] on link "View External Url" at bounding box center [945, 595] width 93 height 17
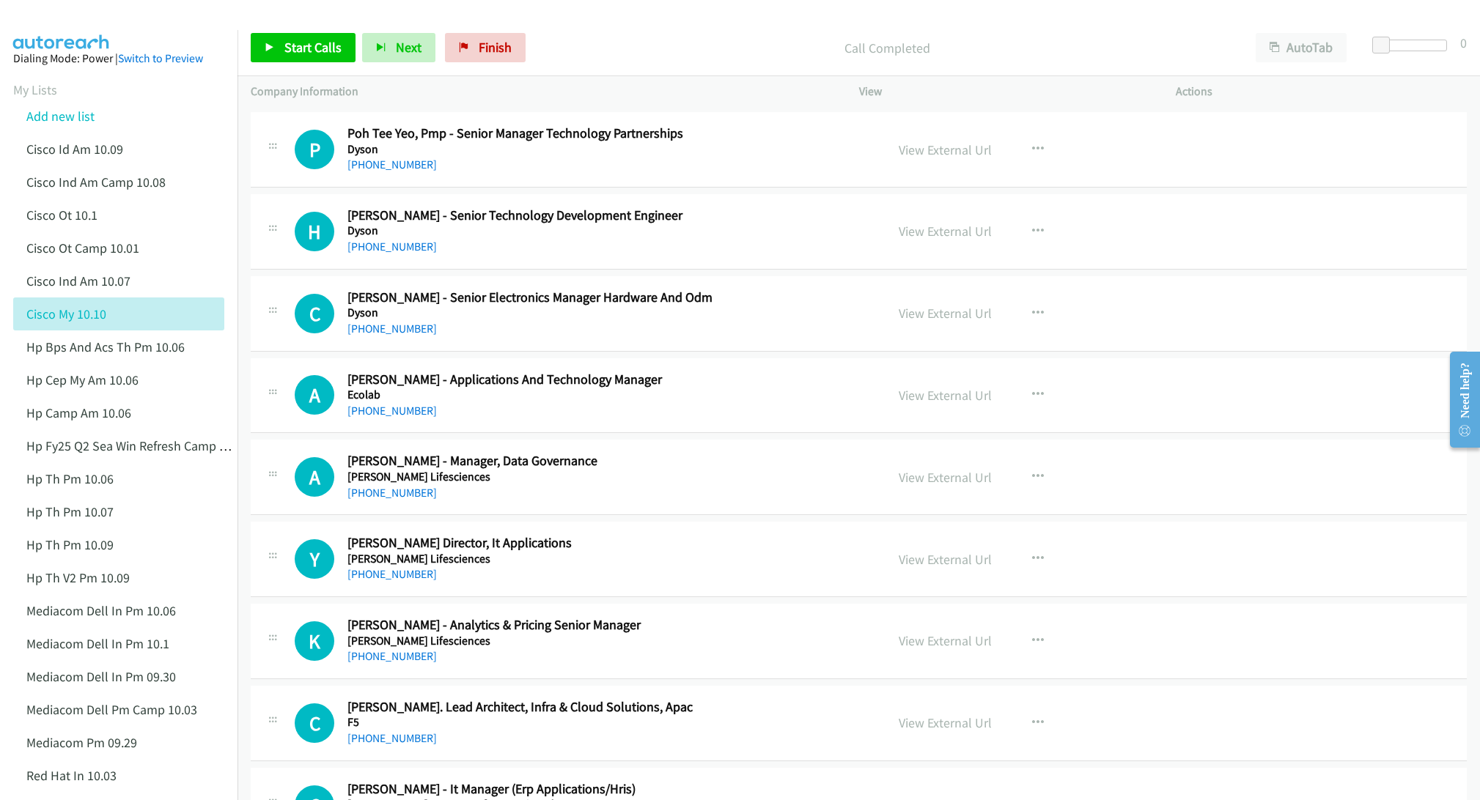
scroll to position [2858, 0]
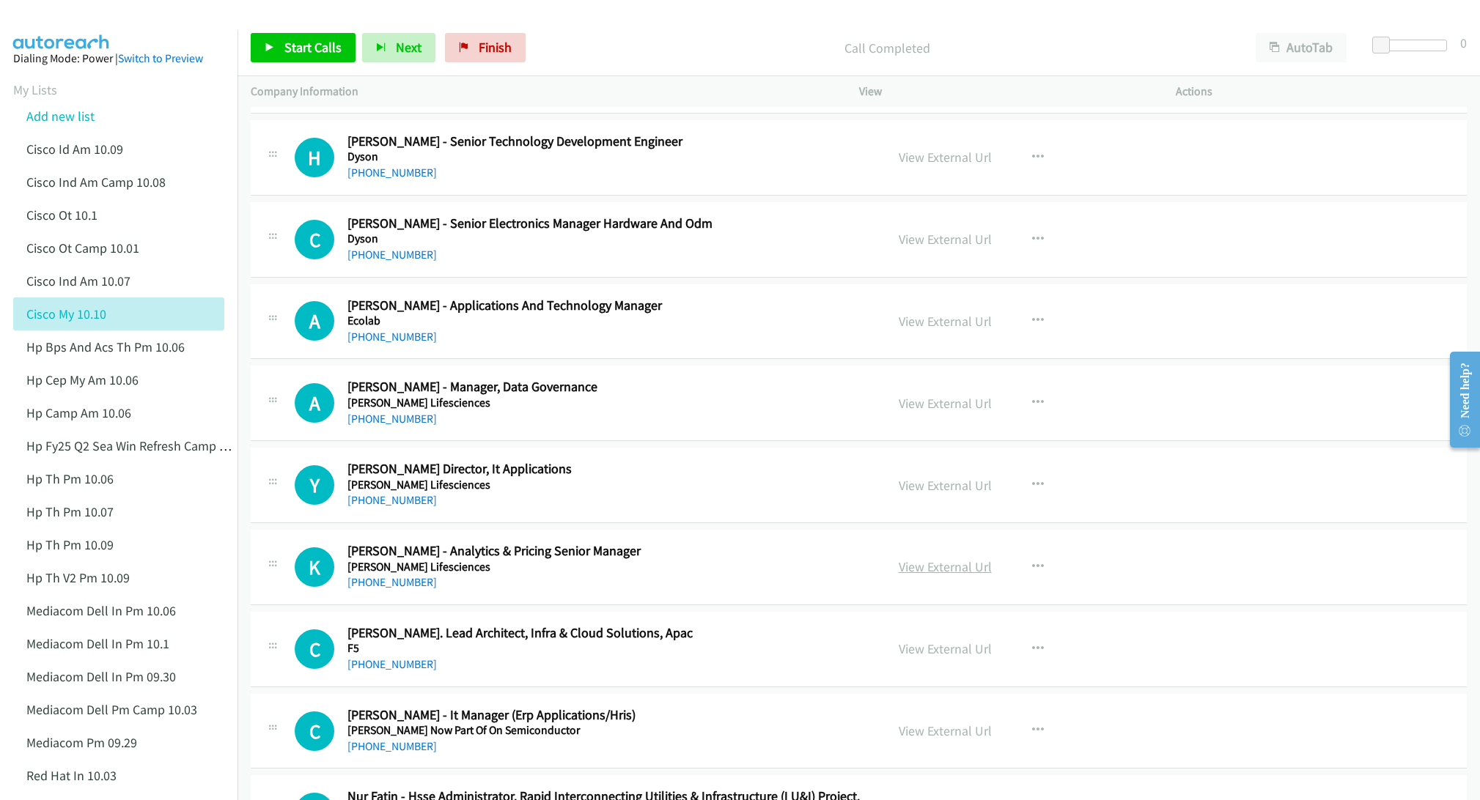
click at [933, 575] on link "View External Url" at bounding box center [945, 566] width 93 height 17
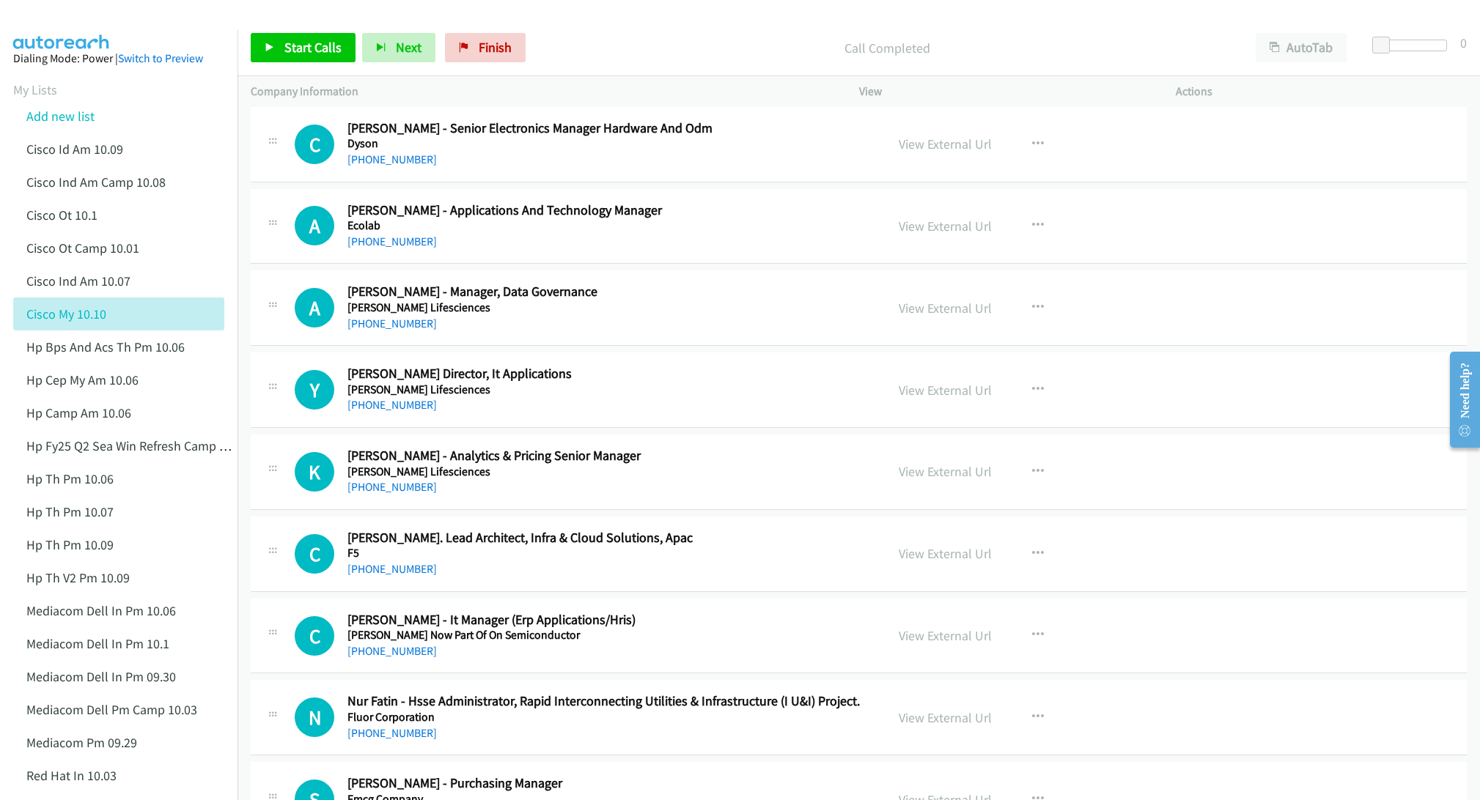
scroll to position [2968, 0]
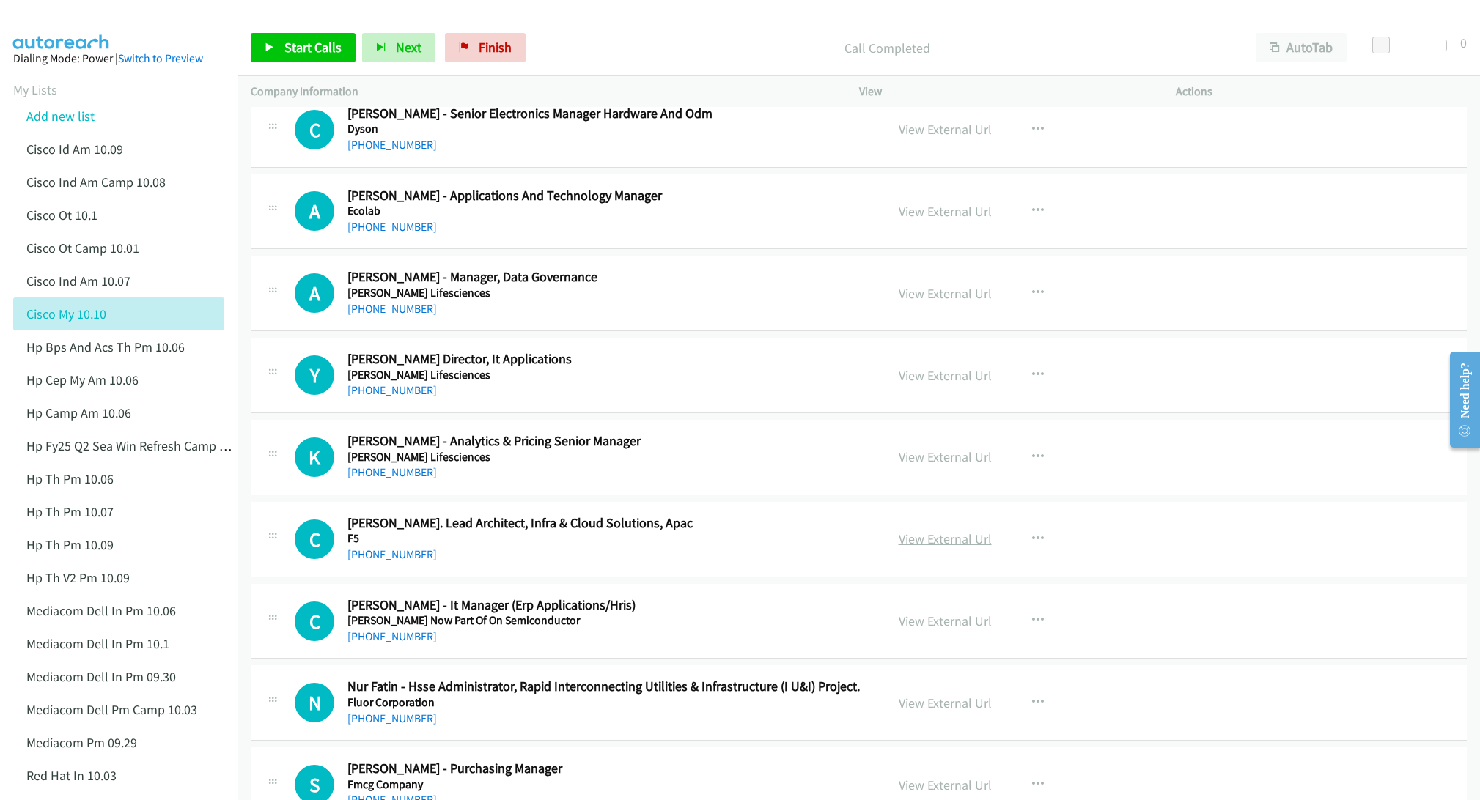
click at [915, 547] on link "View External Url" at bounding box center [945, 539] width 93 height 17
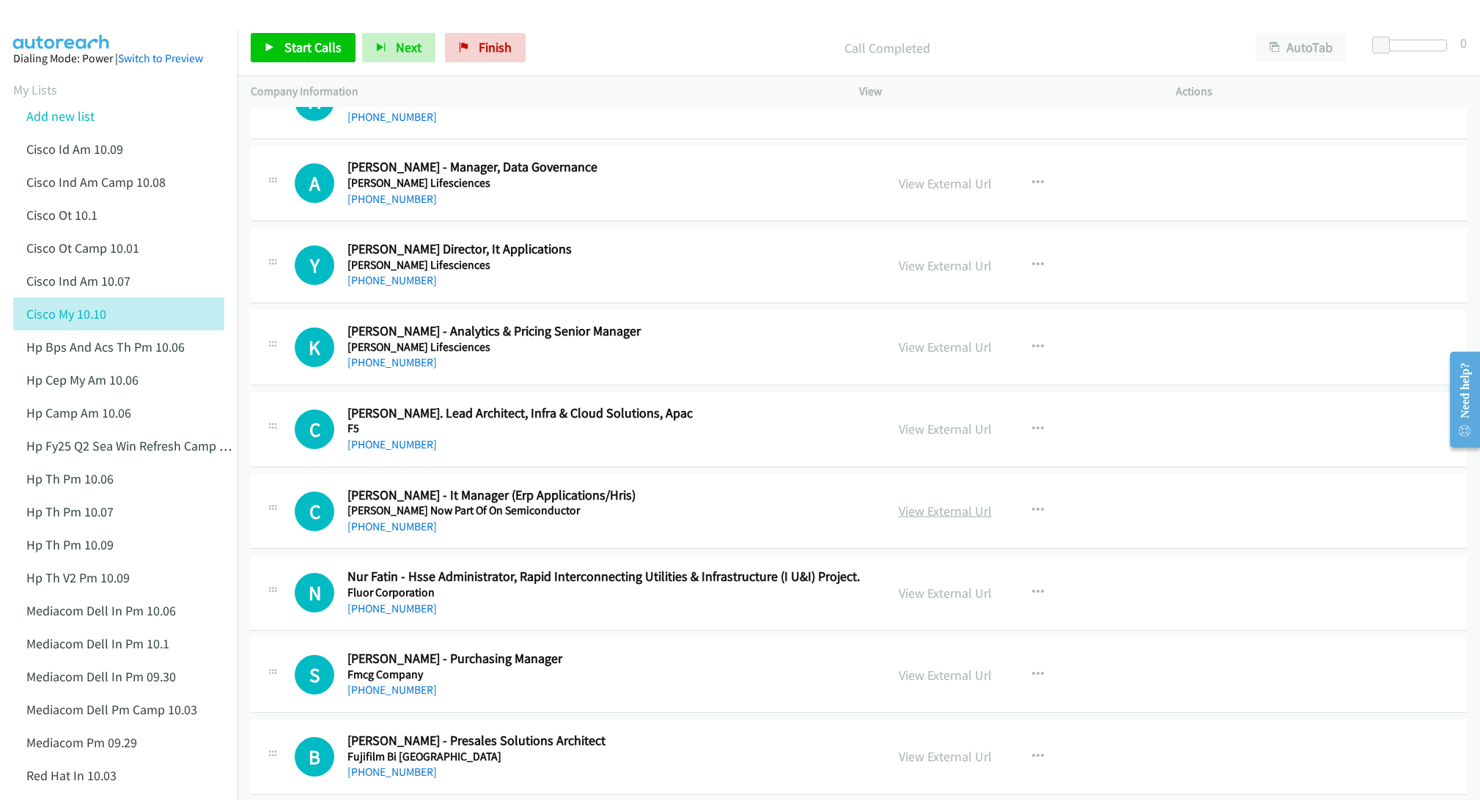
click at [917, 520] on link "View External Url" at bounding box center [945, 511] width 93 height 17
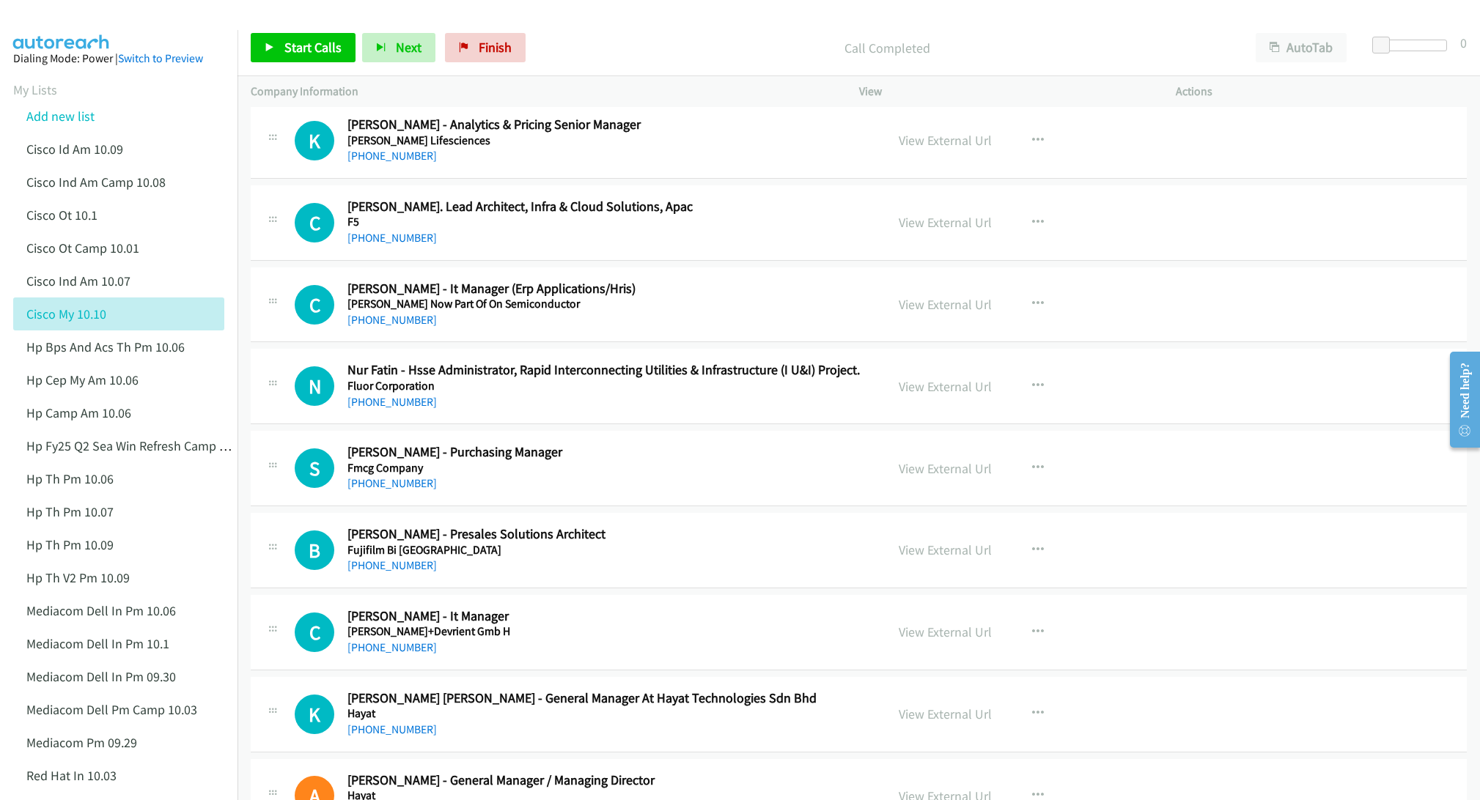
scroll to position [3298, 0]
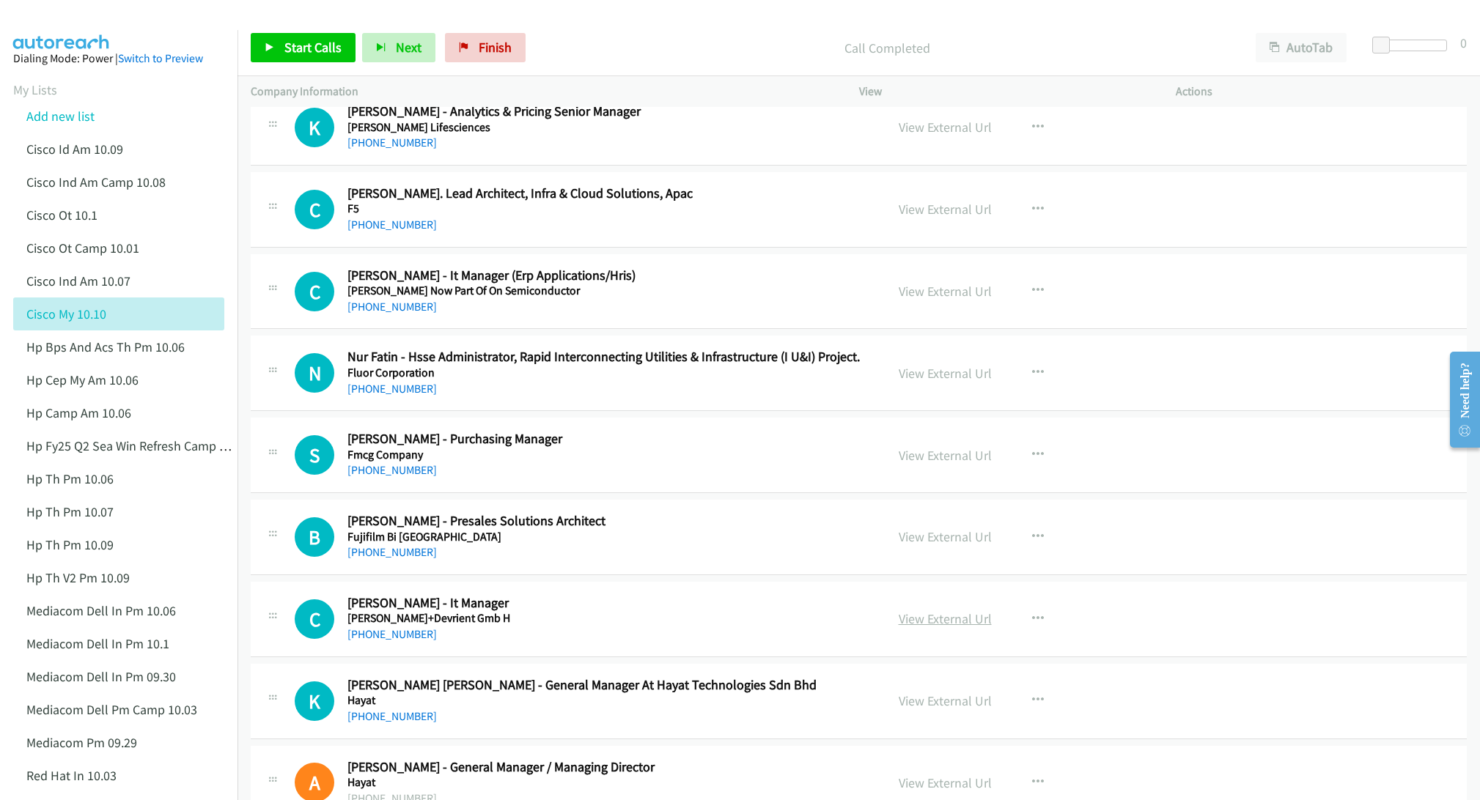
click at [920, 627] on link "View External Url" at bounding box center [945, 618] width 93 height 17
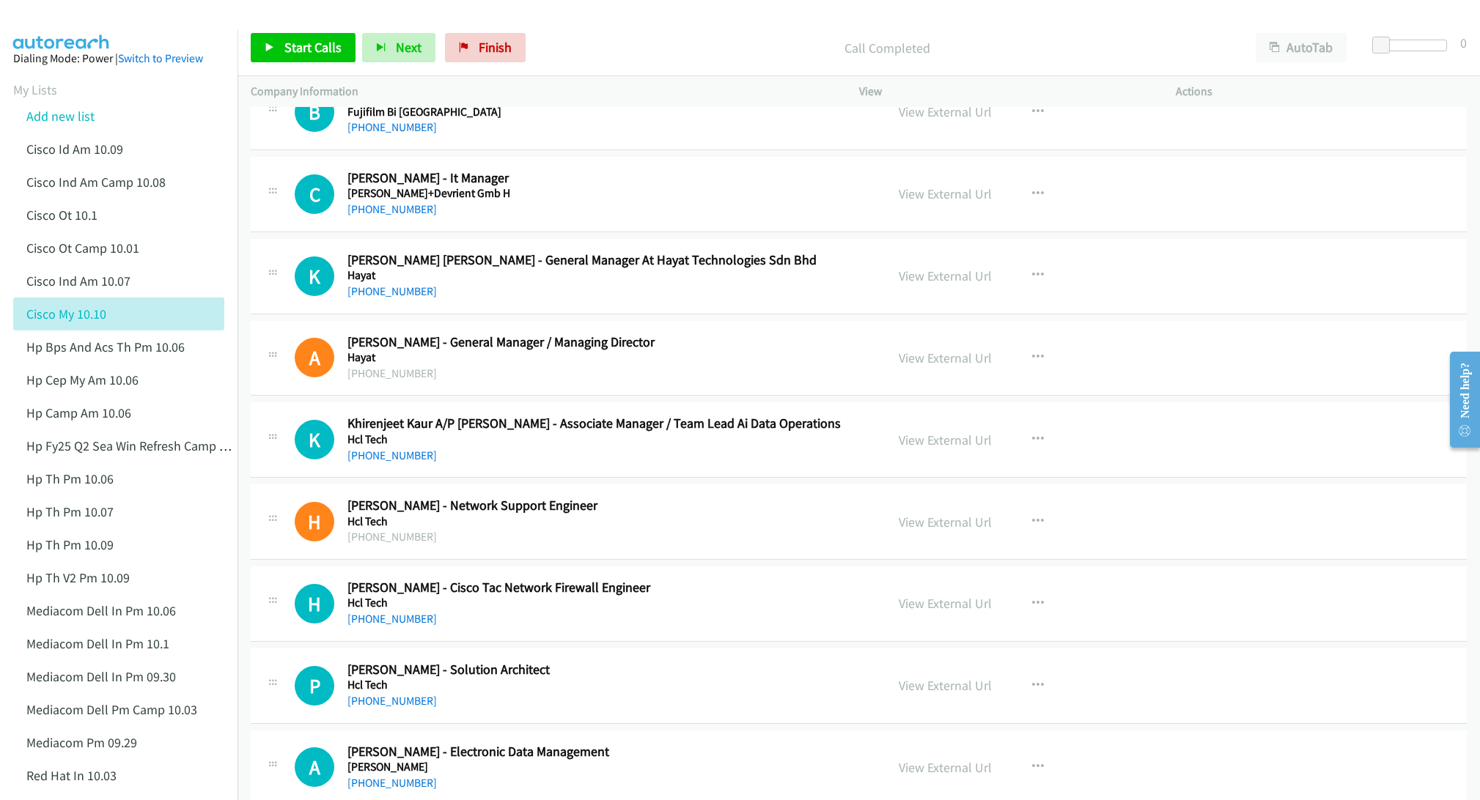
scroll to position [3738, 0]
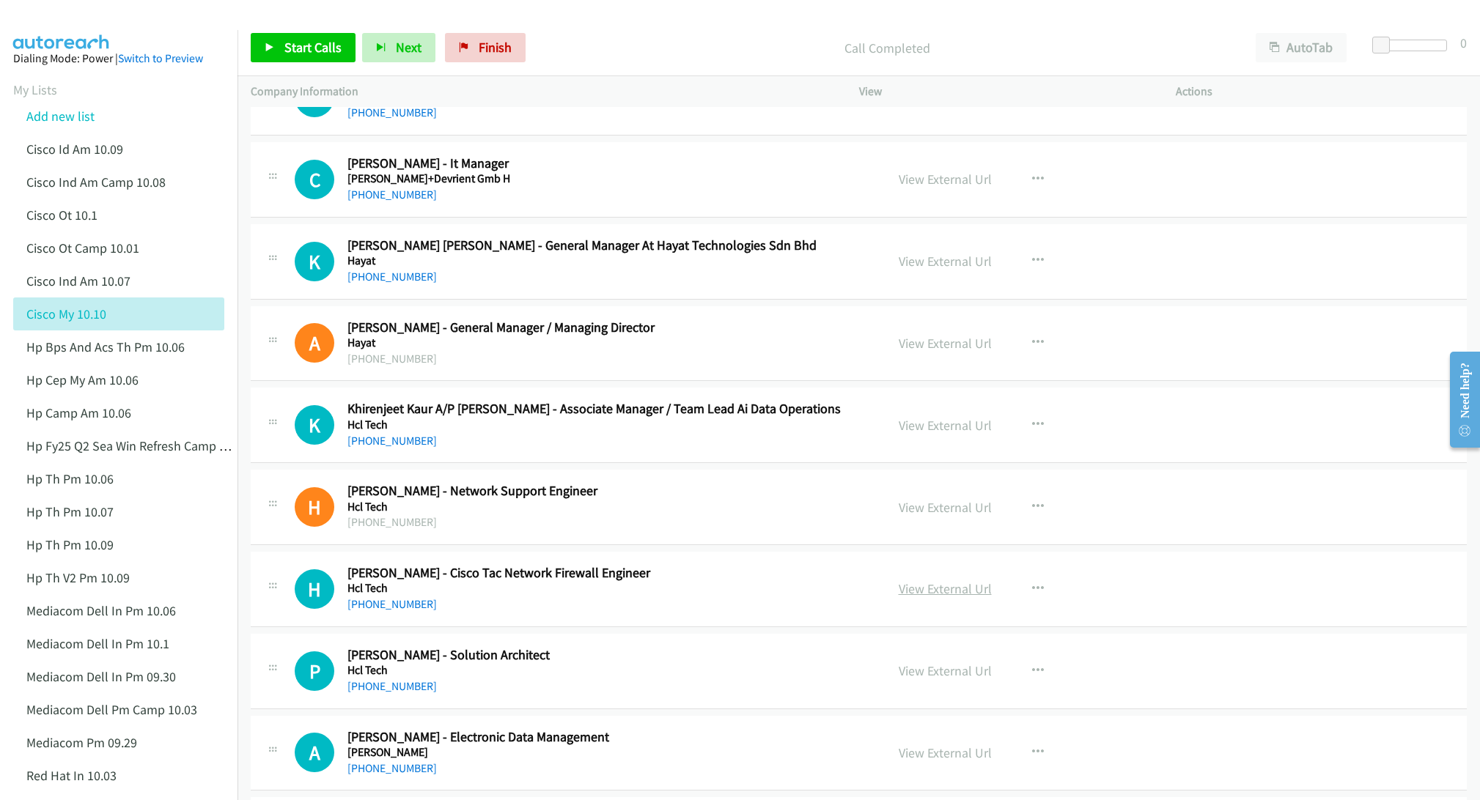
click at [930, 597] on link "View External Url" at bounding box center [945, 588] width 93 height 17
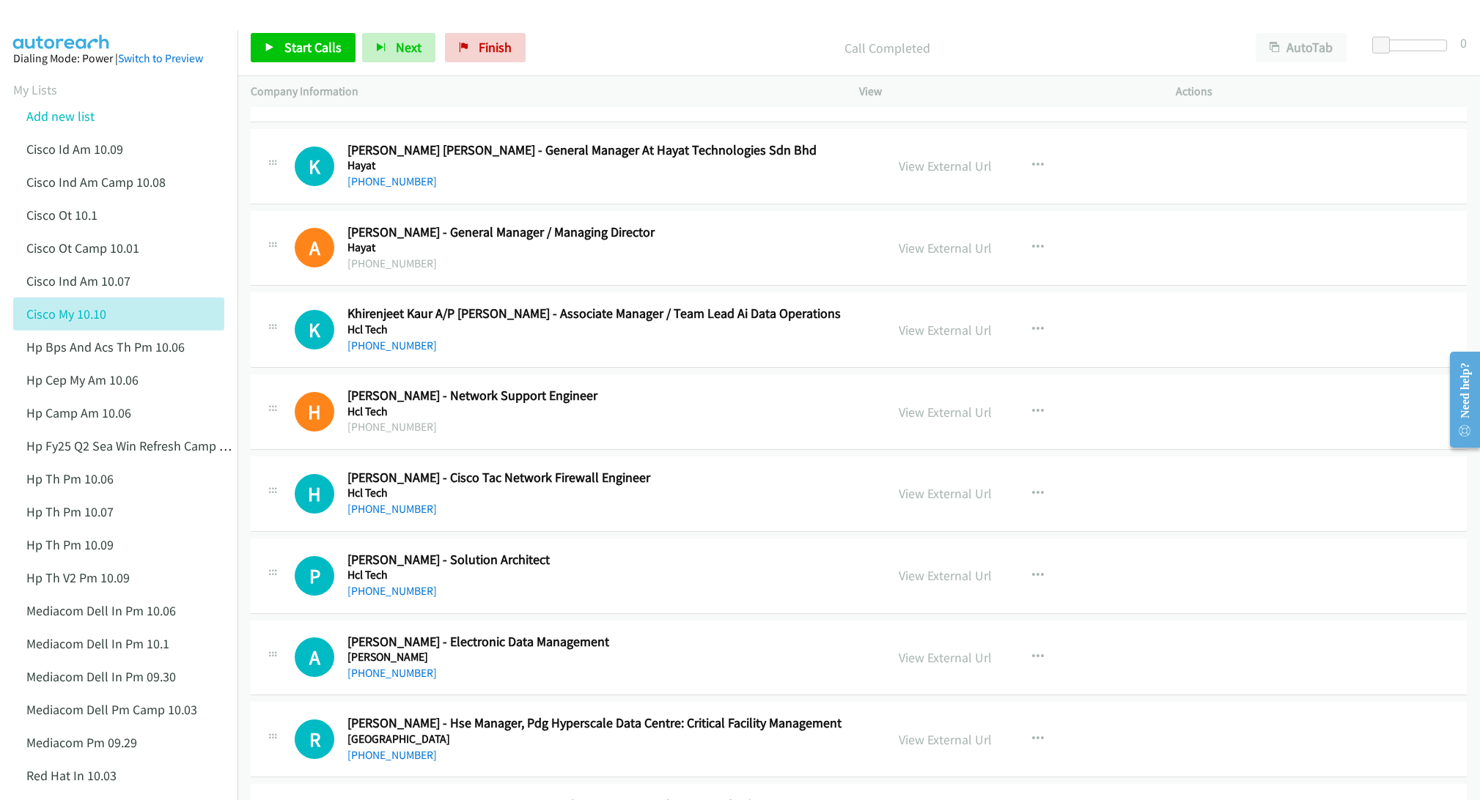
scroll to position [3848, 0]
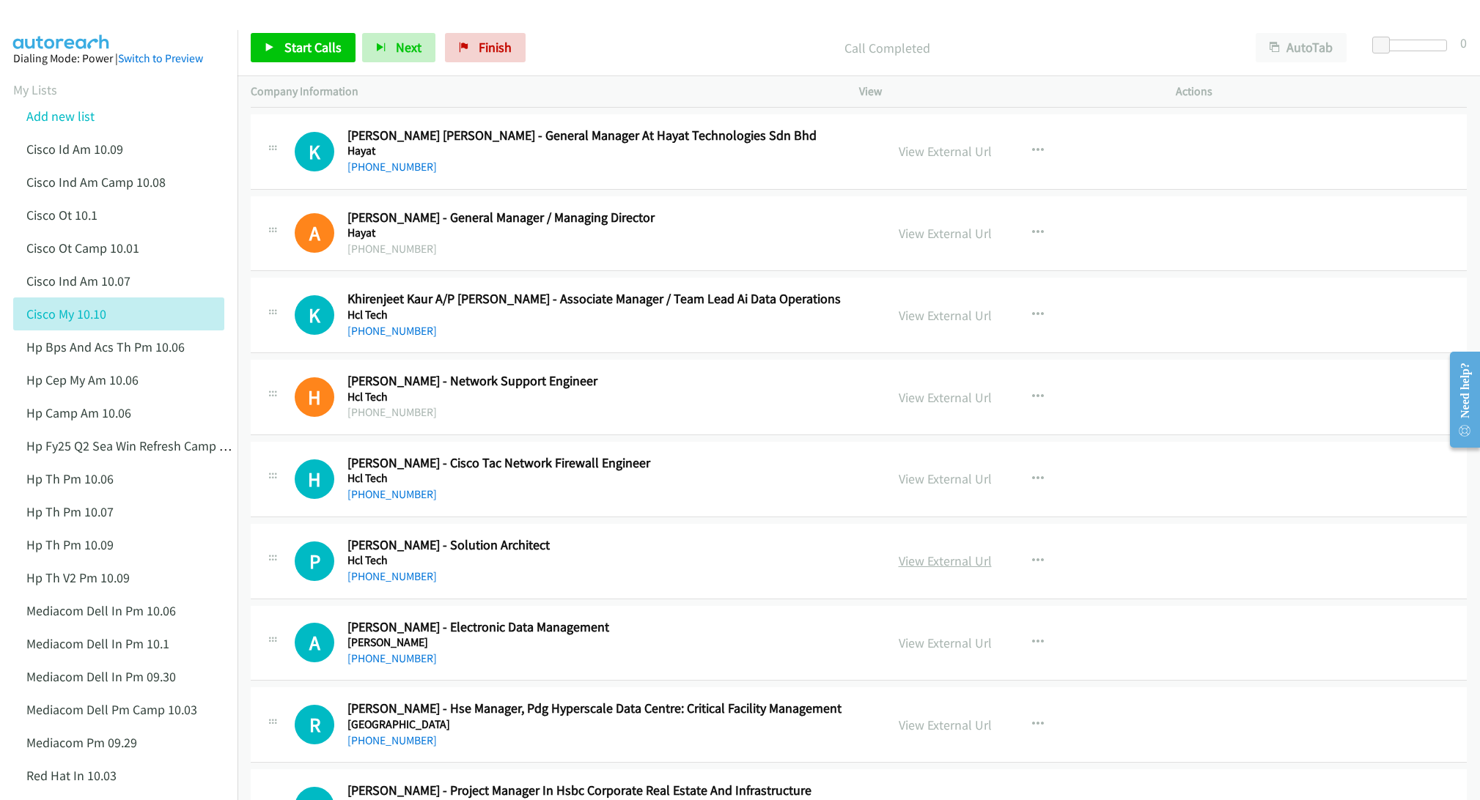
click at [912, 569] on link "View External Url" at bounding box center [945, 561] width 93 height 17
click at [961, 652] on link "View External Url" at bounding box center [945, 643] width 93 height 17
